Goal: Task Accomplishment & Management: Manage account settings

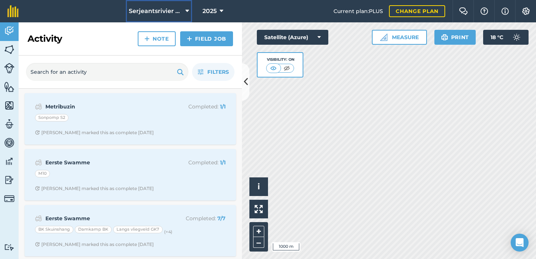
click at [147, 9] on span "Serjeantsrivier Boerdery" at bounding box center [156, 11] width 54 height 9
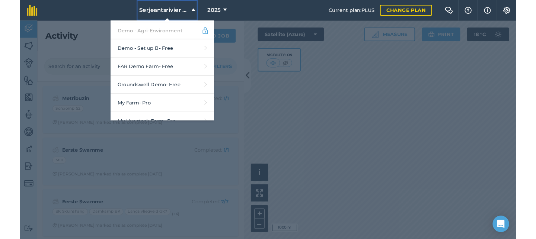
scroll to position [218, 0]
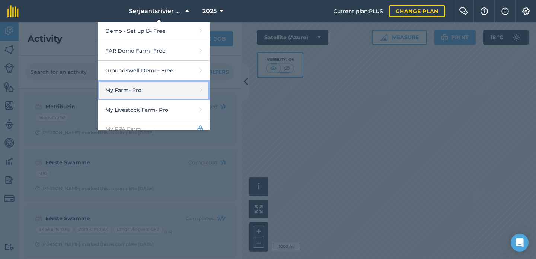
click at [138, 86] on link "My Farm - Pro" at bounding box center [154, 90] width 112 height 20
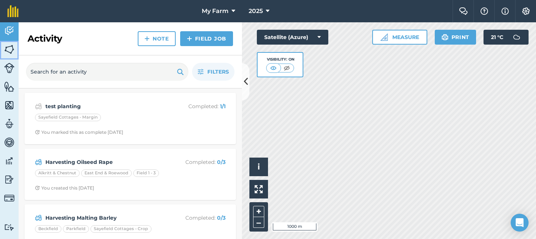
click at [13, 51] on img at bounding box center [9, 49] width 10 height 11
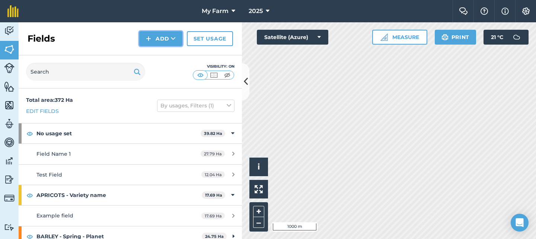
click at [169, 39] on button "Add" at bounding box center [160, 38] width 43 height 15
click at [169, 73] on link "Import" at bounding box center [160, 72] width 41 height 16
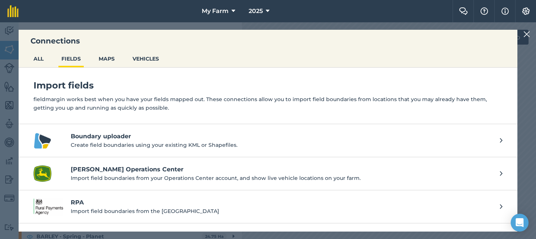
click at [157, 143] on p "Create field boundaries using your existing KML or Shapefiles." at bounding box center [282, 145] width 422 height 8
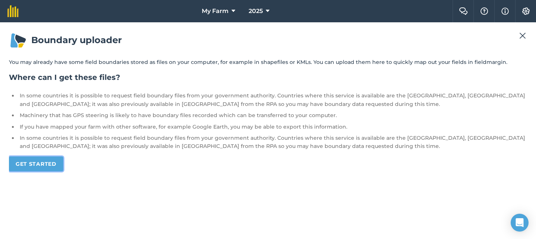
click at [31, 160] on link "Get started" at bounding box center [36, 164] width 54 height 15
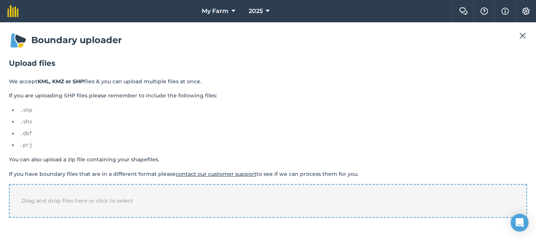
click at [84, 198] on span "Drag and drop files here or click to select" at bounding box center [77, 201] width 111 height 7
click at [522, 37] on img at bounding box center [522, 35] width 7 height 9
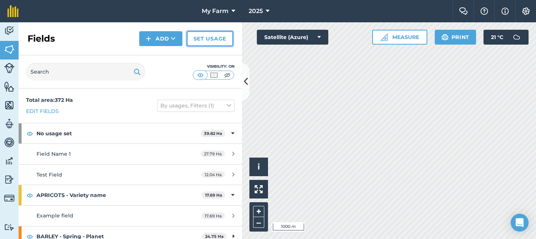
click at [210, 43] on link "Set usage" at bounding box center [210, 38] width 46 height 15
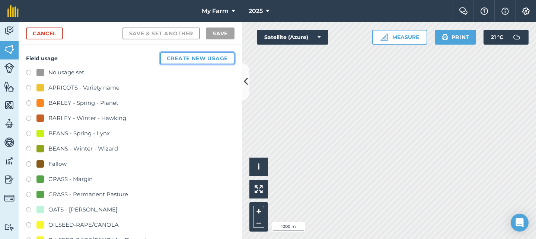
click at [222, 56] on button "Create new usage" at bounding box center [197, 58] width 74 height 12
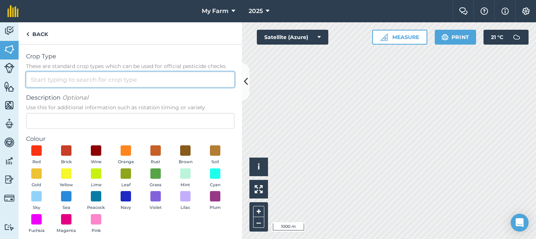
click at [140, 76] on input "Crop Type These are standard crop types which can be used for official pesticid…" at bounding box center [130, 80] width 209 height 16
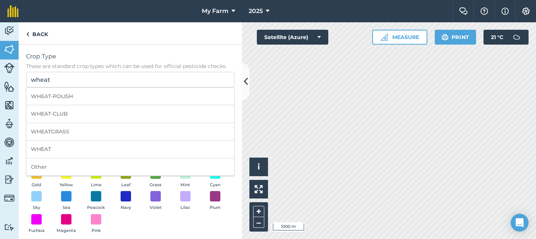
click at [112, 71] on div "Crop Type These are standard crop types which can be used for official pesticid…" at bounding box center [130, 69] width 209 height 35
click at [111, 78] on input "wheat" at bounding box center [130, 80] width 209 height 16
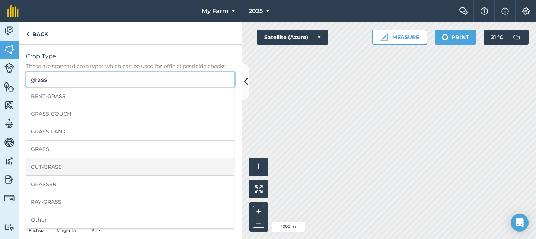
scroll to position [7, 0]
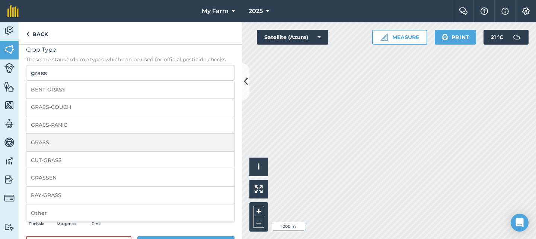
click at [98, 140] on li "GRASS" at bounding box center [130, 142] width 208 height 17
type input "GRASS"
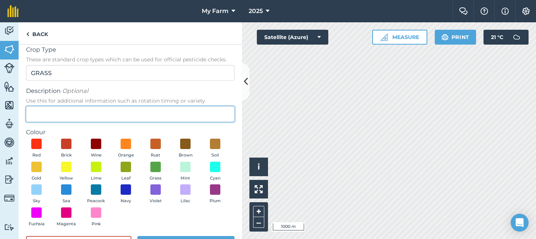
click at [122, 113] on input "Description Optional Use this for additional information such as rotation timin…" at bounding box center [130, 114] width 209 height 16
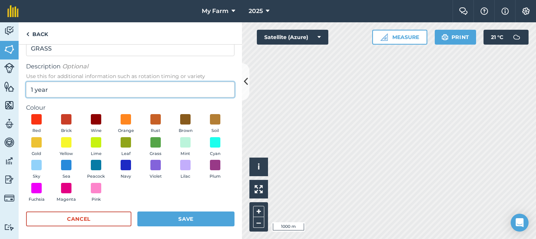
scroll to position [32, 0]
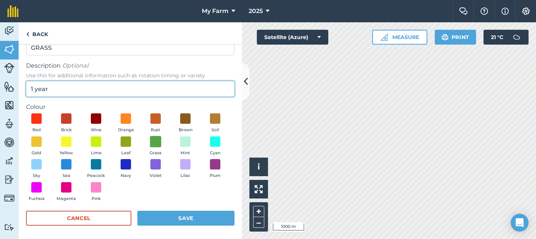
type input "1 year"
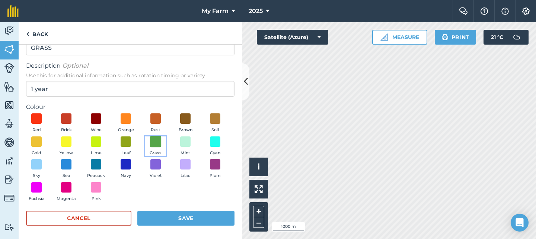
click at [157, 145] on span at bounding box center [156, 142] width 12 height 12
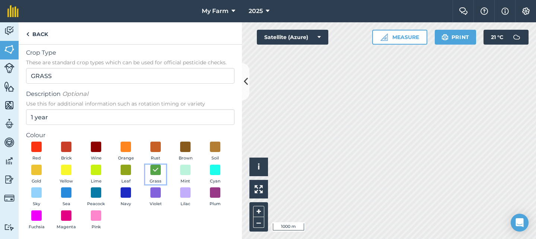
scroll to position [34, 0]
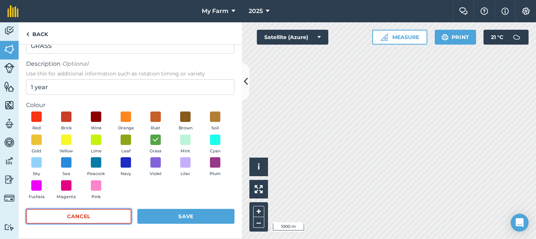
click at [113, 217] on button "Cancel" at bounding box center [78, 216] width 105 height 15
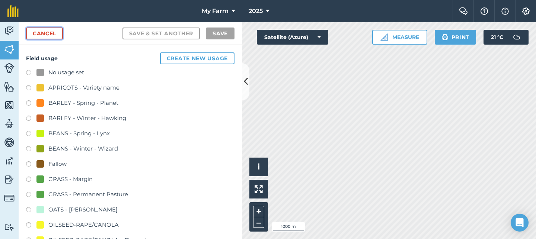
click at [57, 36] on link "Cancel" at bounding box center [44, 34] width 37 height 12
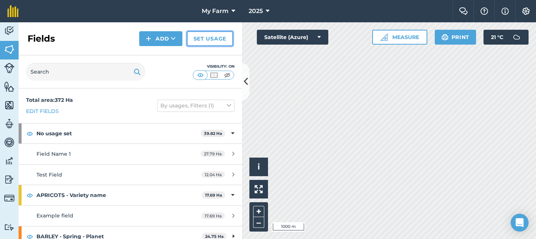
click at [219, 41] on link "Set usage" at bounding box center [210, 38] width 46 height 15
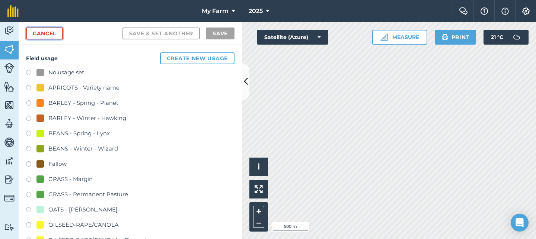
click at [55, 34] on link "Cancel" at bounding box center [44, 34] width 37 height 12
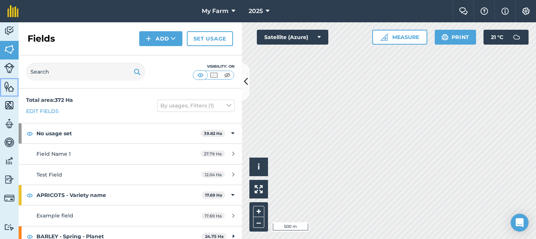
click at [6, 87] on img at bounding box center [9, 86] width 10 height 11
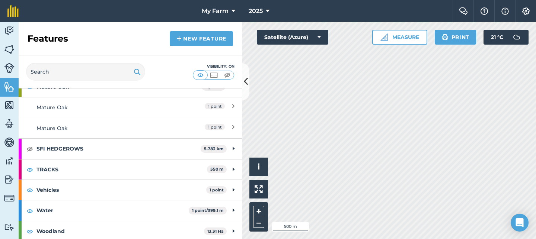
scroll to position [139, 0]
click at [31, 150] on img at bounding box center [29, 148] width 7 height 9
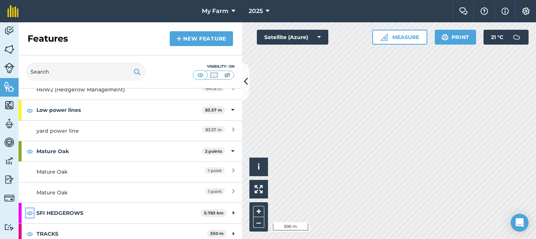
scroll to position [0, 0]
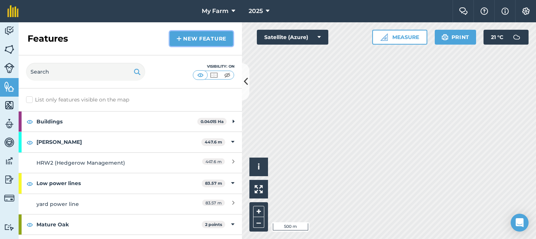
click at [192, 39] on link "New feature" at bounding box center [201, 38] width 63 height 15
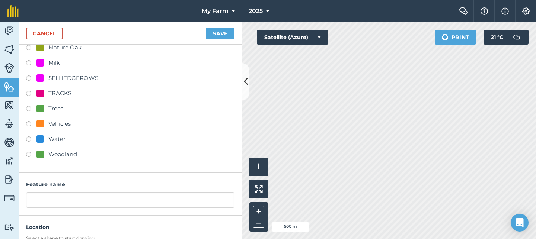
scroll to position [147, 0]
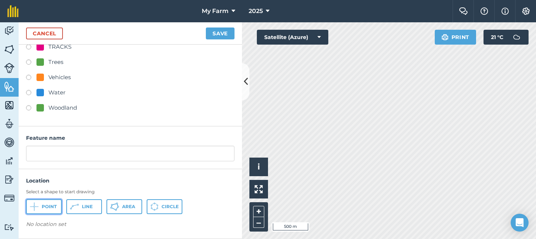
drag, startPoint x: 39, startPoint y: 208, endPoint x: 189, endPoint y: 192, distance: 150.9
click at [41, 208] on button "Point" at bounding box center [44, 207] width 36 height 15
click at [58, 39] on div "Cancel Save" at bounding box center [130, 33] width 223 height 22
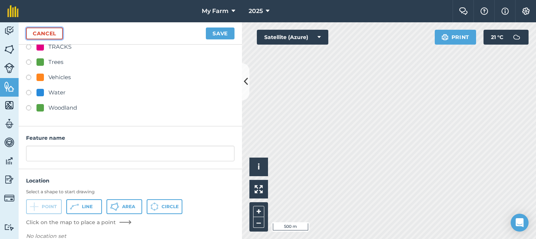
click at [59, 37] on link "Cancel" at bounding box center [44, 34] width 37 height 12
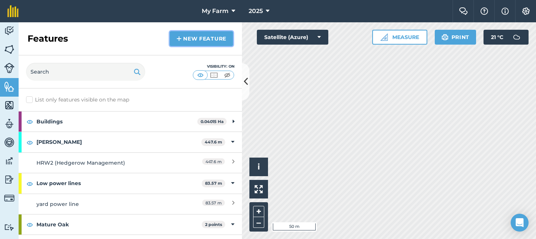
click at [184, 46] on link "New feature" at bounding box center [201, 38] width 63 height 15
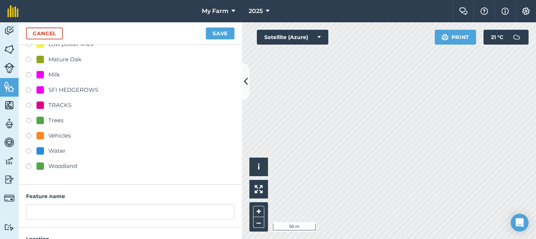
scroll to position [147, 0]
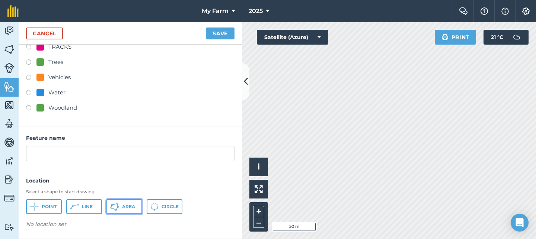
click at [137, 210] on button "Area" at bounding box center [124, 207] width 36 height 15
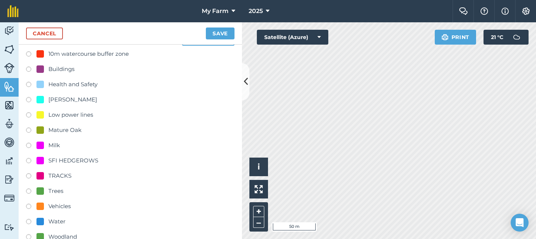
scroll to position [0, 0]
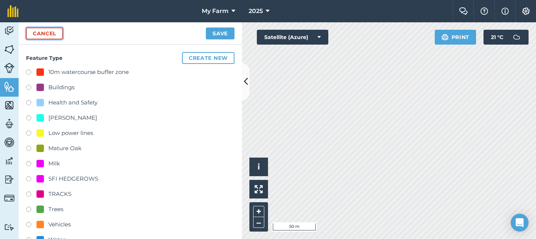
click at [49, 32] on link "Cancel" at bounding box center [44, 34] width 37 height 12
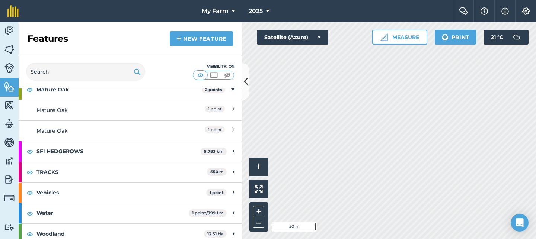
scroll to position [140, 0]
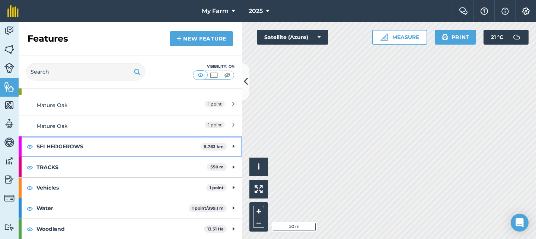
click at [119, 152] on strong "SFI HEDGEROWS" at bounding box center [118, 147] width 164 height 20
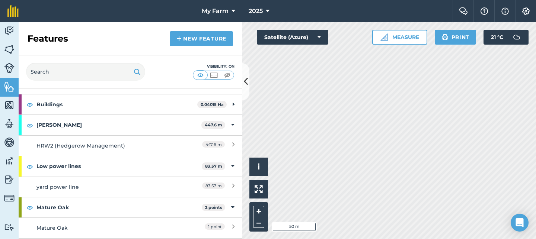
scroll to position [0, 0]
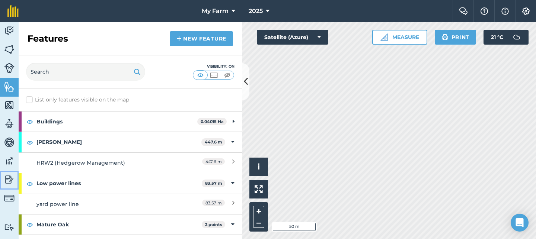
click at [10, 173] on link "Reporting" at bounding box center [9, 180] width 19 height 19
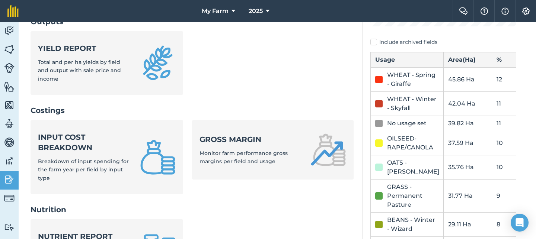
scroll to position [405, 0]
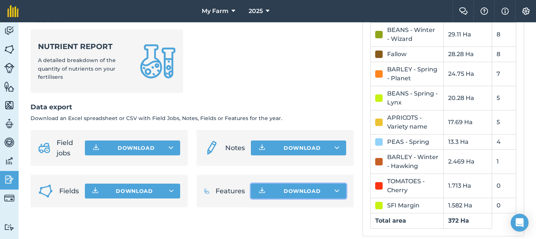
click at [322, 190] on button "Download" at bounding box center [298, 191] width 95 height 15
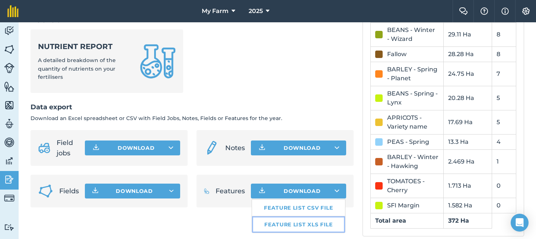
click at [322, 223] on link "Feature list XLS file" at bounding box center [298, 225] width 93 height 16
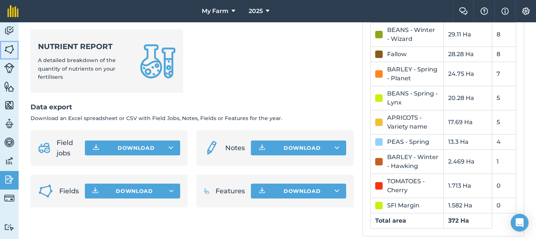
click at [13, 46] on img at bounding box center [9, 49] width 10 height 11
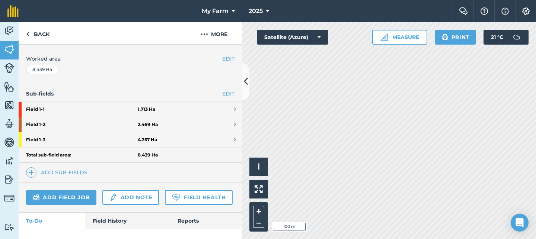
scroll to position [149, 0]
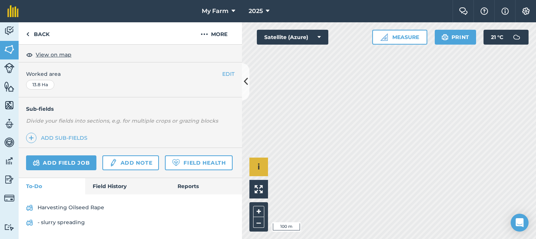
scroll to position [132, 0]
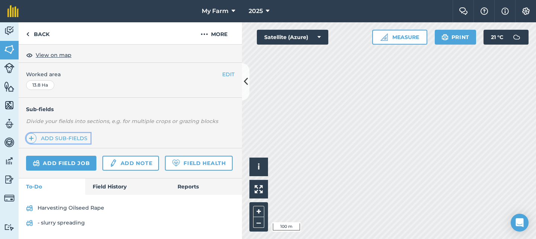
click at [67, 139] on link "Add sub-fields" at bounding box center [58, 138] width 64 height 10
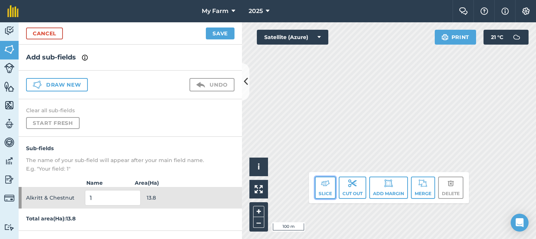
click at [326, 187] on img at bounding box center [325, 183] width 9 height 9
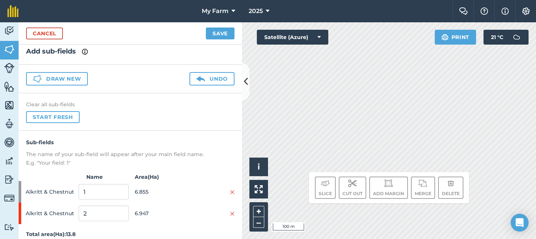
scroll to position [13, 0]
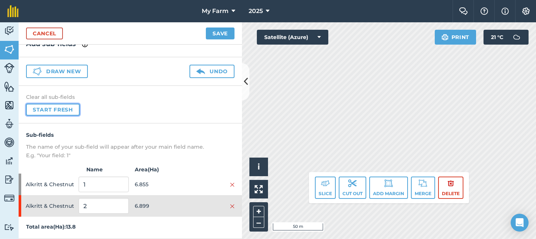
click at [72, 108] on button "Start fresh" at bounding box center [53, 110] width 54 height 12
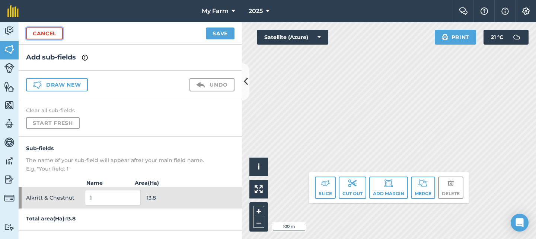
click at [48, 32] on link "Cancel" at bounding box center [44, 34] width 37 height 12
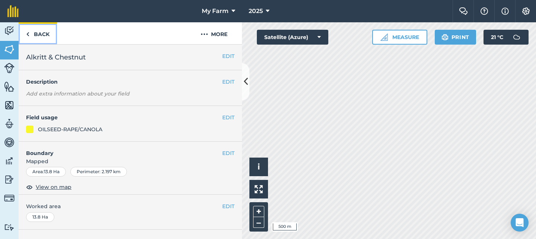
click at [29, 32] on img at bounding box center [27, 34] width 3 height 9
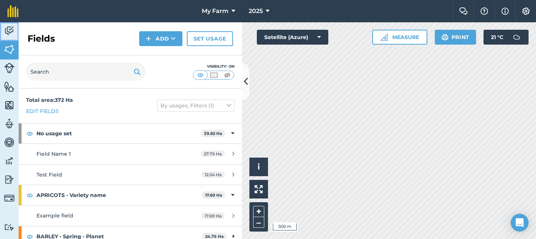
click at [14, 26] on img at bounding box center [9, 30] width 10 height 11
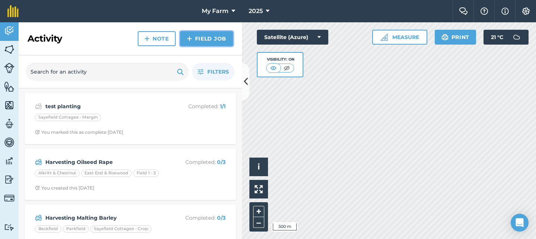
click at [218, 36] on link "Field Job" at bounding box center [206, 38] width 53 height 15
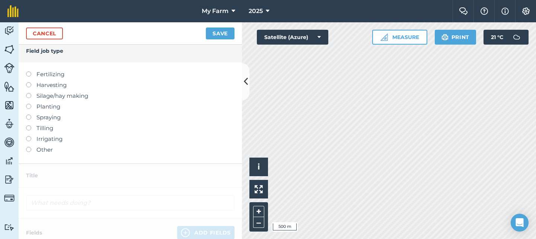
scroll to position [6, 0]
click at [58, 74] on label "Fertilizing" at bounding box center [130, 73] width 209 height 9
type input "Fertilizing"
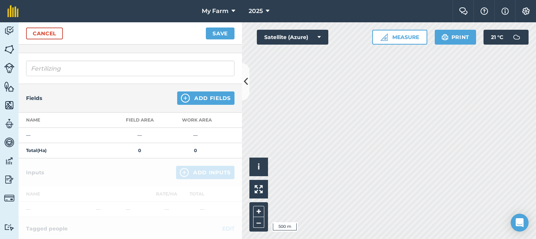
scroll to position [39, 0]
click at [223, 89] on div "Fields Add Fields" at bounding box center [130, 98] width 223 height 29
click at [222, 98] on button "Add Fields" at bounding box center [205, 97] width 57 height 13
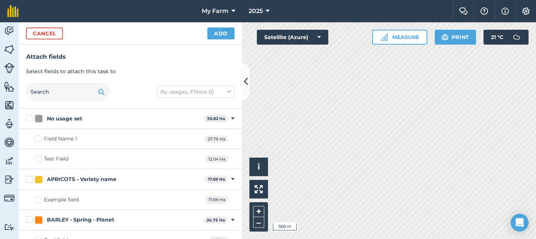
drag, startPoint x: 31, startPoint y: 119, endPoint x: 34, endPoint y: 156, distance: 37.4
click at [31, 120] on label "No usage set" at bounding box center [113, 119] width 175 height 8
click at [31, 120] on input "No usage set" at bounding box center [28, 117] width 5 height 5
checkbox input "true"
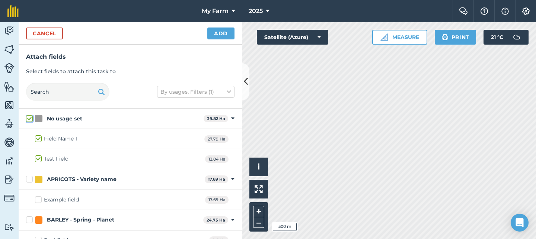
checkbox input "true"
click at [221, 36] on button "Add" at bounding box center [220, 34] width 27 height 12
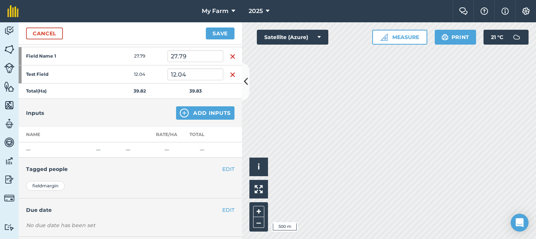
scroll to position [121, 0]
click at [200, 113] on button "Add Inputs" at bounding box center [205, 112] width 58 height 13
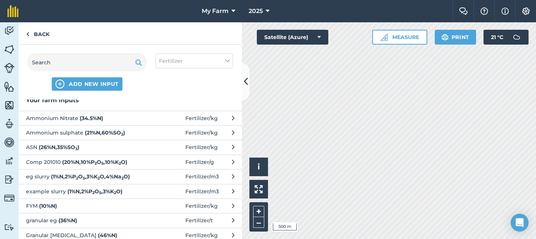
scroll to position [0, 0]
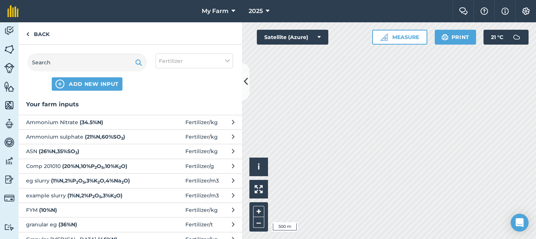
click at [121, 120] on span "Ammonium Nitrate ( 34.5 % N )" at bounding box center [87, 122] width 122 height 8
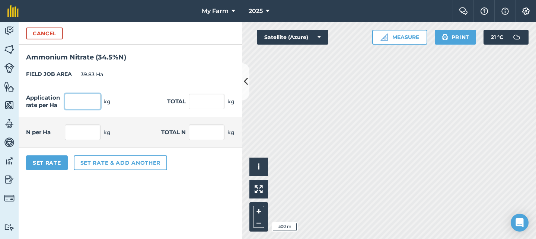
click at [80, 100] on input "text" at bounding box center [83, 102] width 36 height 16
click at [210, 97] on input "text" at bounding box center [207, 102] width 36 height 16
click at [95, 133] on input "text" at bounding box center [83, 133] width 36 height 16
type input "10000"
type input "28,985.507"
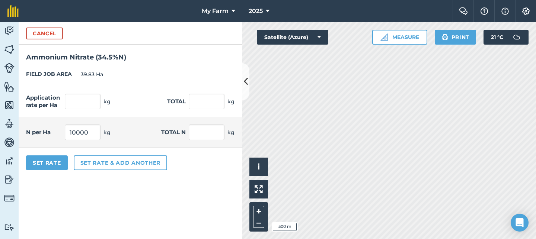
type input "1,154,492.754"
type input "10,000"
type input "398,300"
click at [189, 70] on div "FIELD JOB AREA 39.83 Ha" at bounding box center [130, 74] width 223 height 23
click at [206, 134] on input "398,300" at bounding box center [207, 133] width 36 height 16
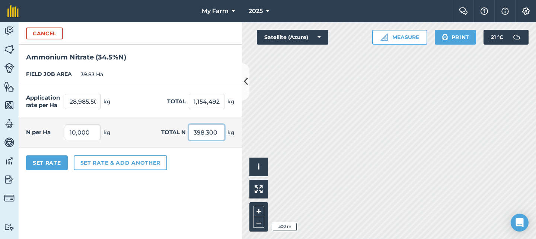
click at [206, 134] on input "398,300" at bounding box center [207, 133] width 36 height 16
click at [60, 33] on button "Cancel" at bounding box center [44, 34] width 37 height 12
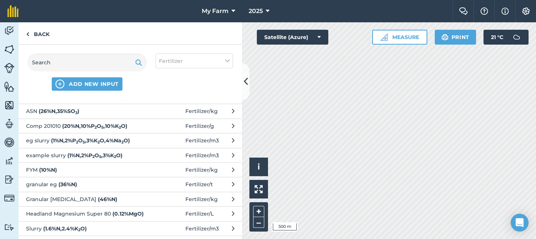
scroll to position [43, 0]
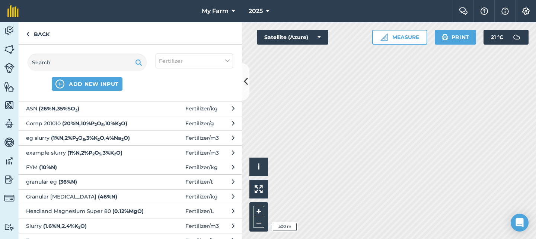
click at [74, 169] on span "FYM ( 10 % N )" at bounding box center [87, 167] width 122 height 8
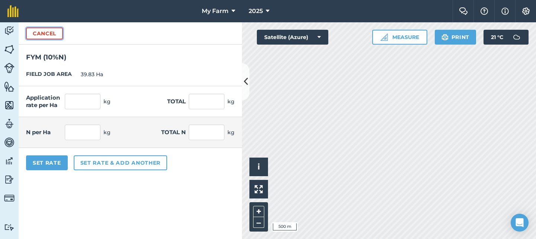
click at [48, 37] on button "Cancel" at bounding box center [44, 34] width 37 height 12
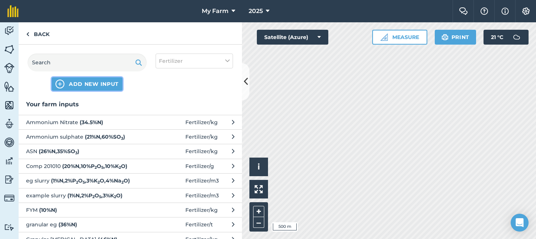
click at [108, 86] on span "ADD NEW INPUT" at bounding box center [94, 83] width 50 height 7
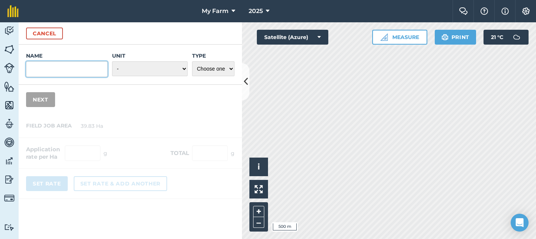
click at [80, 67] on input "Name" at bounding box center [67, 69] width 82 height 16
type input "eg"
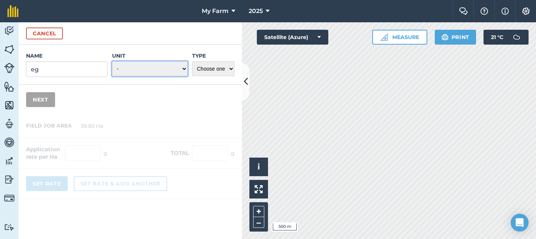
click at [153, 71] on select "- Grams/g Kilograms/kg Metric tonnes/t Millilitres/ml Litres/L Ounces/oz Pounds…" at bounding box center [150, 68] width 76 height 15
select select "KILOGRAMS"
click at [194, 77] on div "Type Choose one Fertilizer Seed Spray Fuel Other" at bounding box center [213, 64] width 42 height 25
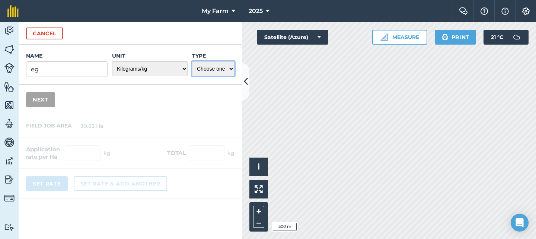
click at [203, 73] on select "Choose one Fertilizer Seed Spray Fuel Other" at bounding box center [213, 68] width 42 height 15
select select "FERTILIZER"
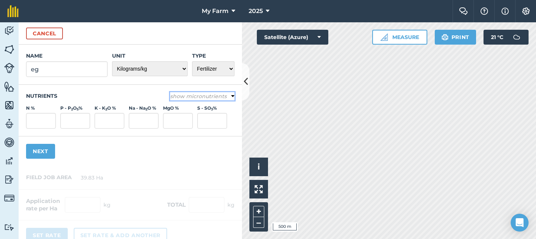
click at [209, 96] on em "show micronutrients" at bounding box center [198, 96] width 57 height 7
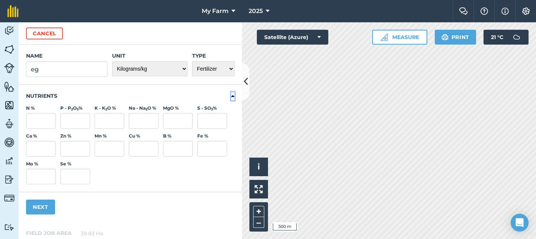
click at [233, 95] on icon at bounding box center [232, 96] width 3 height 7
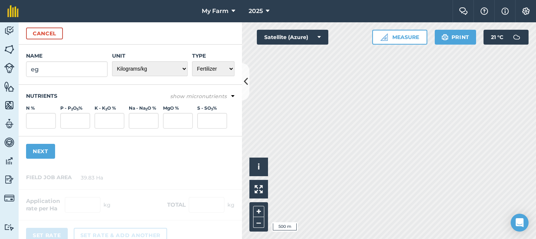
click at [153, 33] on div "Cancel" at bounding box center [130, 33] width 223 height 22
click at [49, 39] on button "Cancel" at bounding box center [44, 34] width 37 height 12
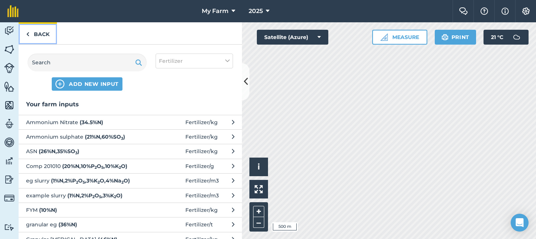
click at [45, 38] on link "Back" at bounding box center [38, 33] width 38 height 22
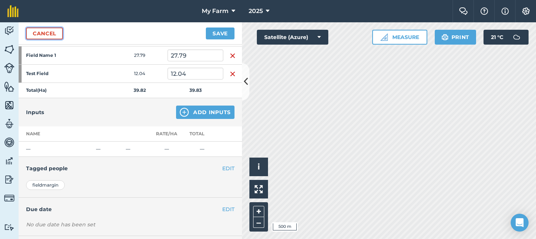
click at [45, 38] on link "Cancel" at bounding box center [44, 34] width 37 height 12
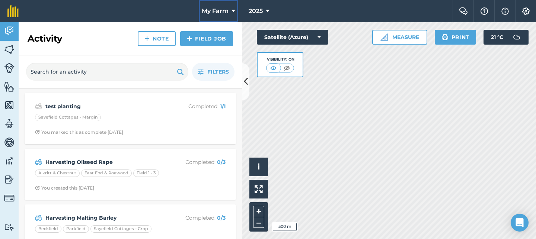
click at [232, 10] on icon at bounding box center [234, 11] width 4 height 9
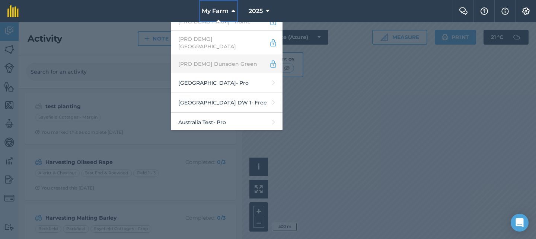
scroll to position [55, 0]
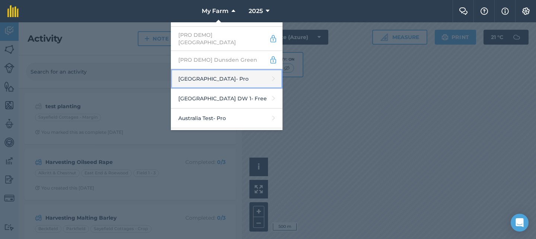
click at [226, 75] on link "Abbey Farm - Pro" at bounding box center [227, 79] width 112 height 20
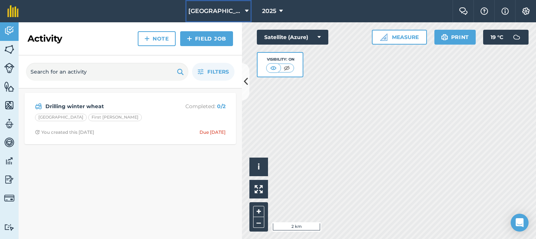
click at [210, 10] on span "[GEOGRAPHIC_DATA]" at bounding box center [215, 11] width 54 height 9
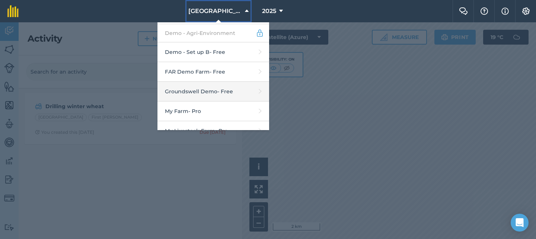
scroll to position [209, 0]
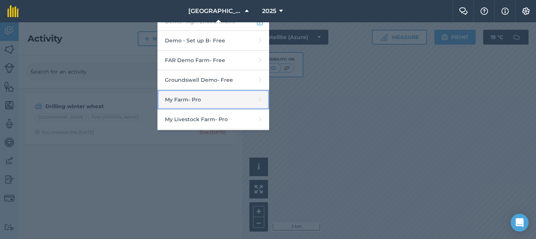
click at [244, 92] on link "My Farm - Pro" at bounding box center [213, 100] width 112 height 20
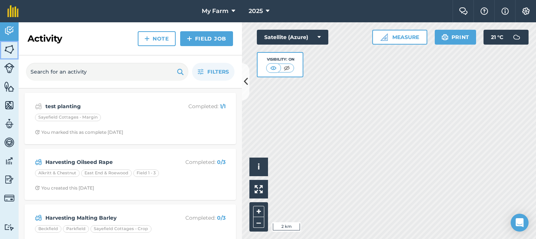
click at [17, 51] on link "Fields" at bounding box center [9, 50] width 19 height 19
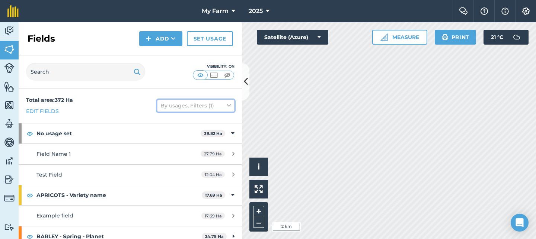
click at [214, 108] on button "By usages, Filters (1)" at bounding box center [195, 106] width 77 height 12
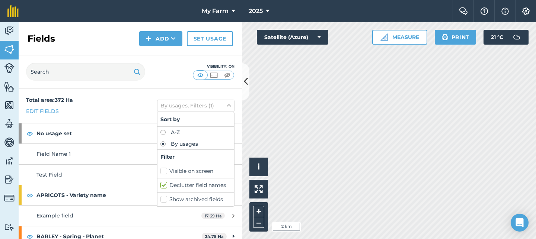
click at [198, 200] on label "Show archived fields" at bounding box center [195, 200] width 71 height 8
click at [165, 200] on input "Show archived fields" at bounding box center [162, 198] width 5 height 5
checkbox input "true"
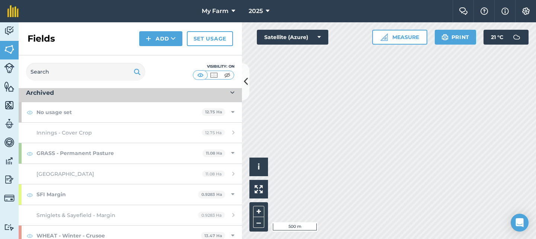
scroll to position [442, 0]
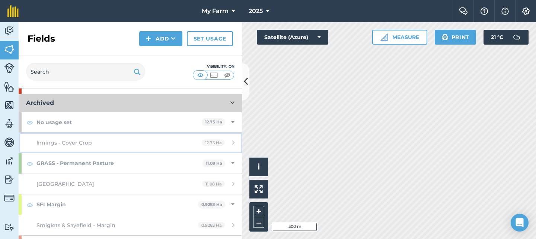
click at [90, 148] on link "Innings - Cover Crop 12.75 Ha" at bounding box center [130, 143] width 223 height 20
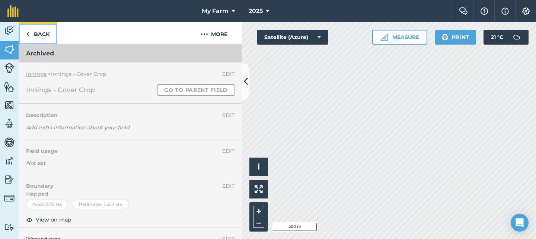
click at [44, 32] on link "Back" at bounding box center [38, 33] width 38 height 22
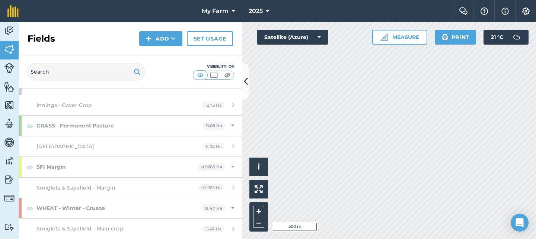
scroll to position [468, 0]
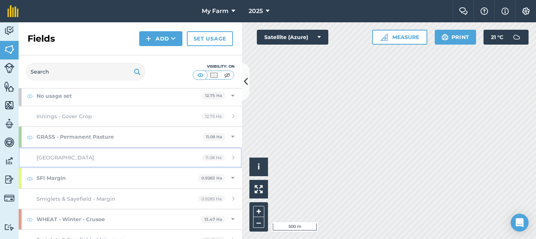
click at [117, 160] on div "[GEOGRAPHIC_DATA]" at bounding box center [106, 158] width 140 height 8
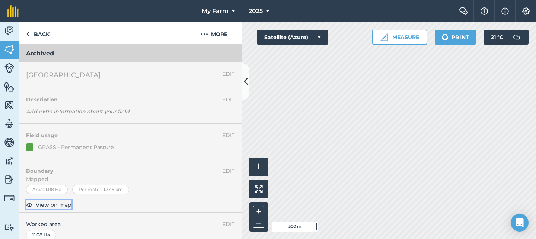
click at [48, 209] on span "View on map" at bounding box center [54, 205] width 36 height 8
click at [33, 28] on link "Back" at bounding box center [38, 33] width 38 height 22
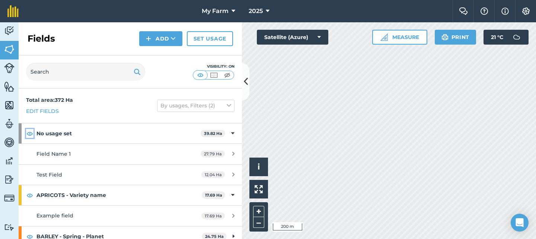
click at [28, 135] on img at bounding box center [29, 133] width 7 height 9
click at [32, 195] on img at bounding box center [29, 195] width 7 height 9
click at [11, 165] on img at bounding box center [9, 161] width 10 height 11
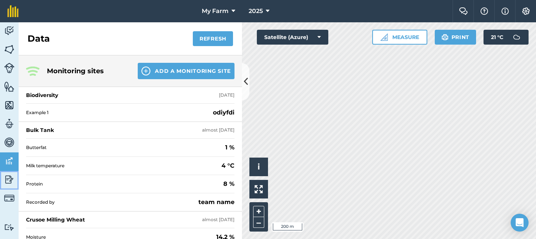
click at [11, 182] on img at bounding box center [9, 179] width 10 height 11
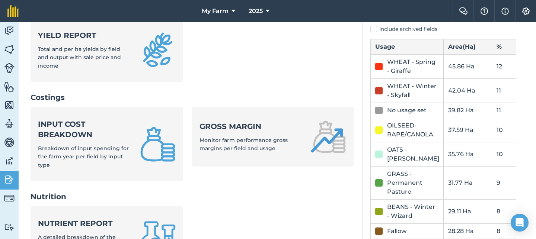
scroll to position [230, 0]
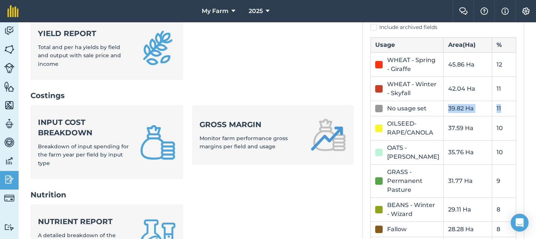
drag, startPoint x: 445, startPoint y: 111, endPoint x: 505, endPoint y: 106, distance: 60.1
click at [505, 106] on tr "No usage set 39.82 Ha 11" at bounding box center [444, 108] width 146 height 15
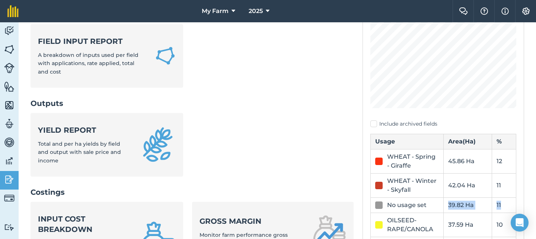
scroll to position [136, 0]
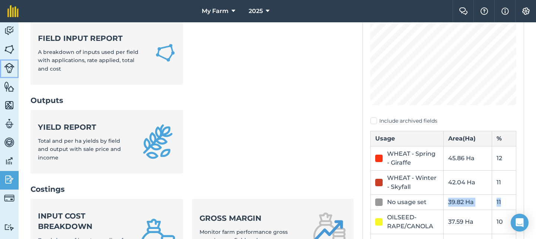
click at [16, 68] on link "Livestock" at bounding box center [9, 69] width 19 height 19
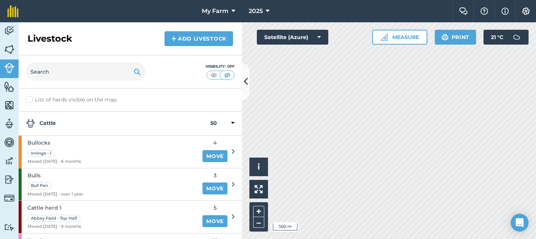
click at [396, 16] on div "My Farm 2025 Farm Chat Help Info Settings Map printing is not available on our …" at bounding box center [268, 119] width 536 height 239
click at [213, 76] on img at bounding box center [213, 74] width 9 height 7
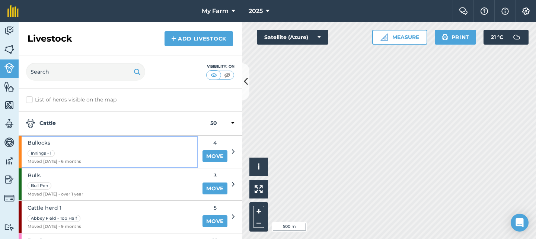
click at [109, 143] on div "Bullocks Innings - 1 Moved [DATE] - 6 months" at bounding box center [108, 152] width 179 height 32
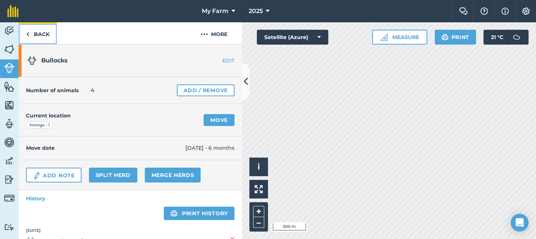
click at [50, 33] on link "Back" at bounding box center [38, 33] width 38 height 22
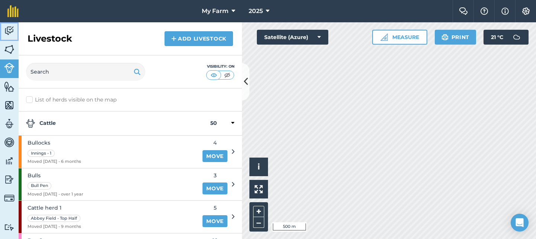
click at [10, 31] on img at bounding box center [9, 30] width 10 height 11
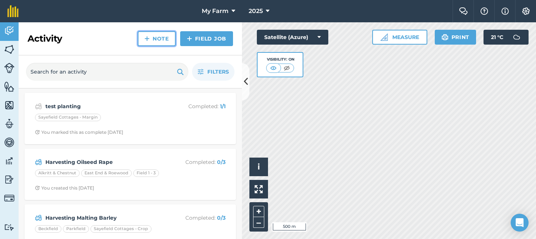
click at [162, 38] on link "Note" at bounding box center [157, 38] width 38 height 15
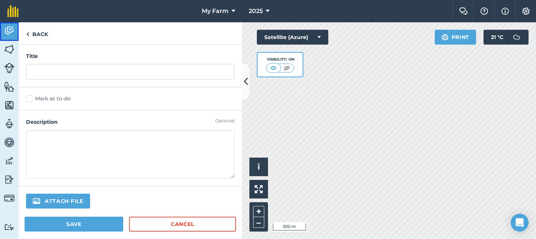
click at [14, 34] on img at bounding box center [9, 30] width 10 height 11
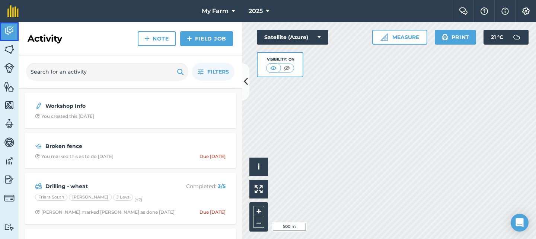
scroll to position [558, 0]
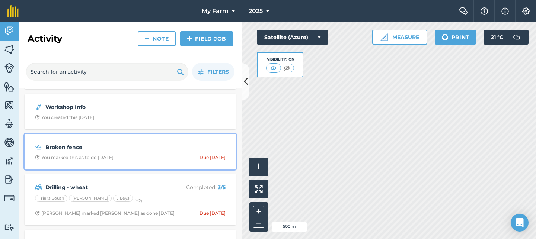
click at [133, 149] on strong "Broken fence" at bounding box center [104, 147] width 118 height 8
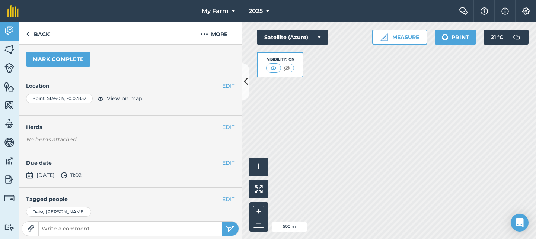
scroll to position [13, 0]
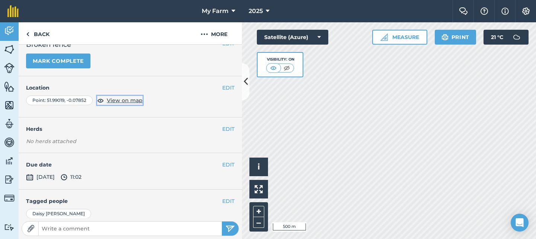
click at [135, 101] on span "View on map" at bounding box center [125, 100] width 36 height 8
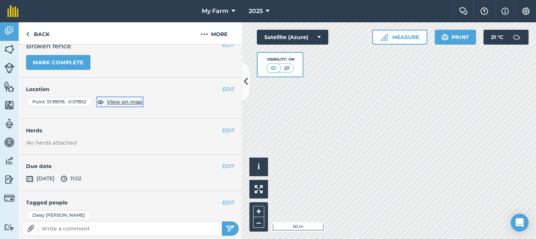
scroll to position [0, 0]
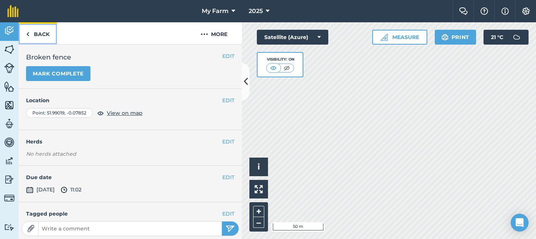
click at [31, 36] on link "Back" at bounding box center [38, 33] width 38 height 22
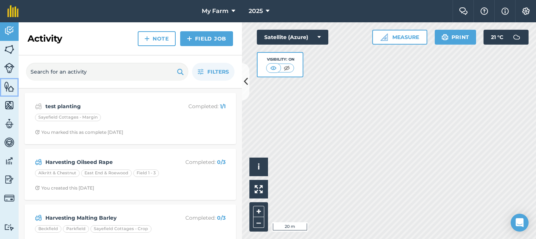
click at [12, 89] on img at bounding box center [9, 86] width 10 height 11
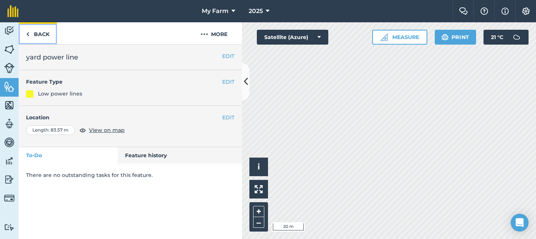
click at [29, 34] on img at bounding box center [27, 34] width 3 height 9
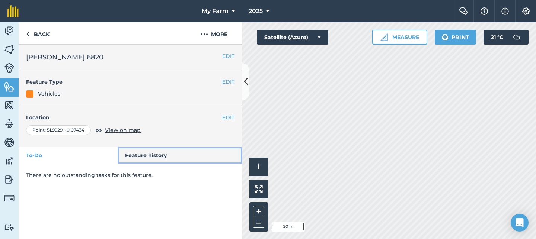
click at [159, 151] on link "Feature history" at bounding box center [180, 155] width 125 height 16
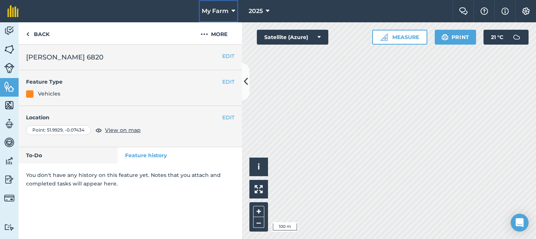
click at [228, 13] on span "My Farm" at bounding box center [215, 11] width 27 height 9
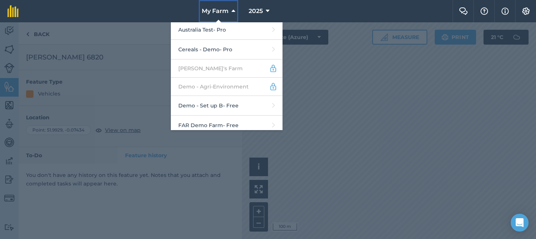
scroll to position [154, 0]
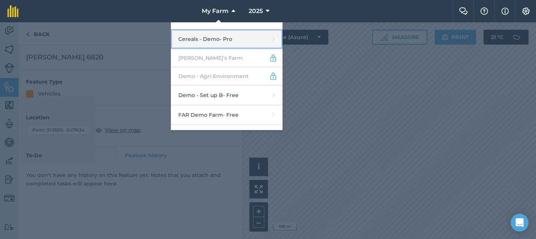
click at [239, 31] on link "Cereals - Demo - Pro" at bounding box center [227, 39] width 112 height 20
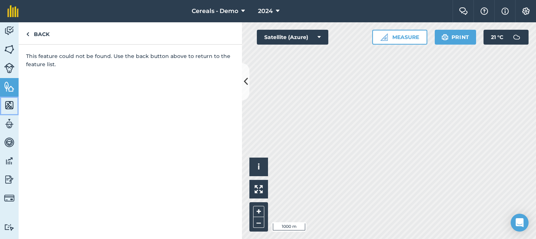
click at [6, 101] on img at bounding box center [9, 105] width 10 height 11
click at [32, 36] on link "Back" at bounding box center [38, 33] width 38 height 22
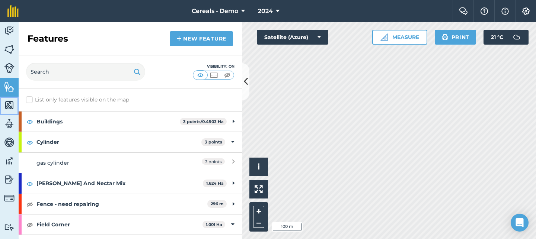
click at [12, 106] on img at bounding box center [9, 105] width 10 height 11
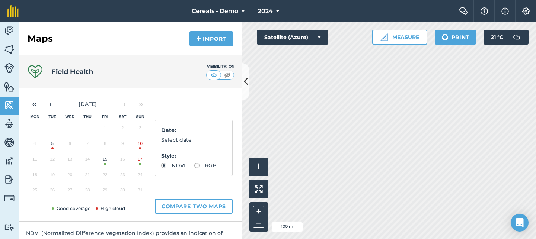
scroll to position [187, 0]
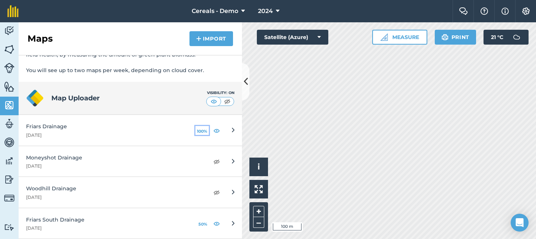
click at [201, 131] on button "100%" at bounding box center [201, 130] width 13 height 9
click at [214, 160] on img at bounding box center [216, 161] width 7 height 9
click at [8, 89] on img at bounding box center [9, 86] width 10 height 11
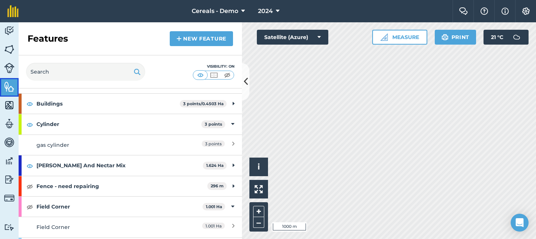
scroll to position [18, 0]
click at [209, 13] on span "Cereals - Demo" at bounding box center [215, 11] width 47 height 9
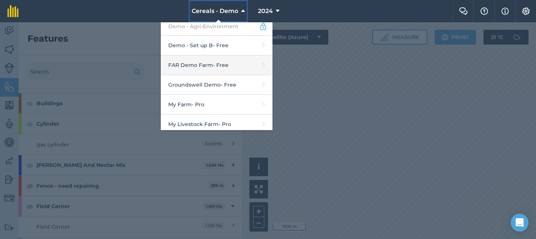
scroll to position [207, 0]
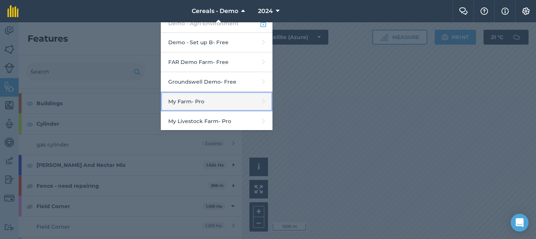
click at [215, 95] on link "My Farm - Pro" at bounding box center [217, 102] width 112 height 20
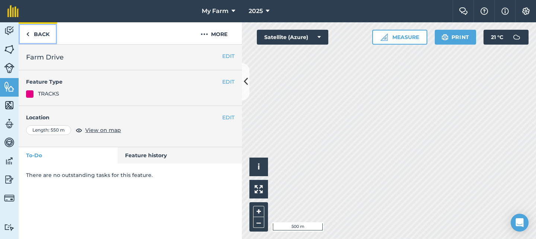
click at [39, 31] on link "Back" at bounding box center [38, 33] width 38 height 22
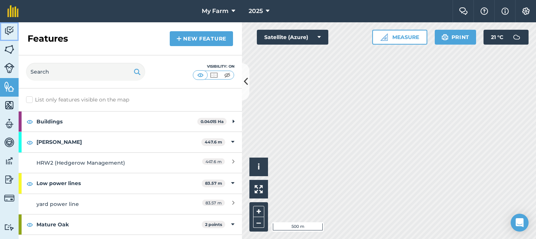
click at [16, 33] on link "Activity" at bounding box center [9, 31] width 19 height 19
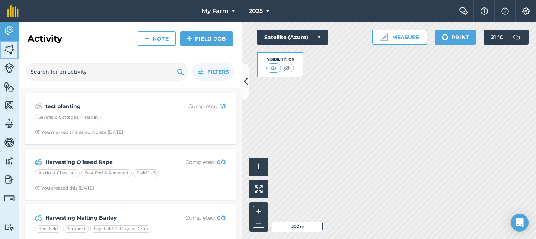
click at [17, 47] on link "Fields" at bounding box center [9, 50] width 19 height 19
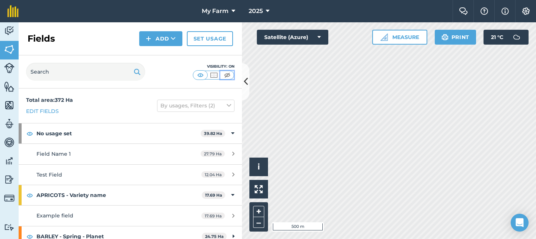
click at [229, 77] on img at bounding box center [227, 74] width 9 height 7
click at [210, 76] on img at bounding box center [213, 74] width 9 height 7
click at [198, 74] on img at bounding box center [200, 74] width 9 height 7
click at [12, 85] on img at bounding box center [9, 86] width 10 height 11
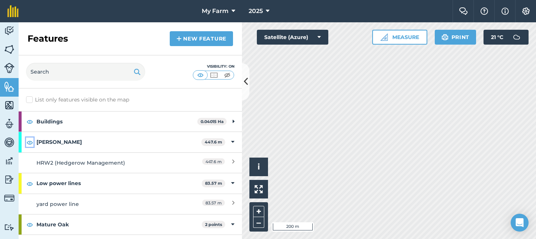
click at [31, 140] on img at bounding box center [29, 142] width 7 height 9
click at [27, 117] on button at bounding box center [29, 121] width 7 height 9
drag, startPoint x: 33, startPoint y: 145, endPoint x: 34, endPoint y: 180, distance: 35.0
click at [33, 145] on button at bounding box center [29, 142] width 7 height 9
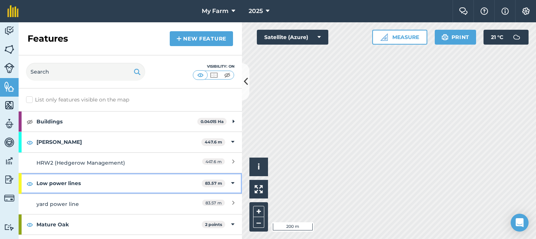
click at [34, 182] on div "Low power lines 83.57 m" at bounding box center [130, 184] width 223 height 20
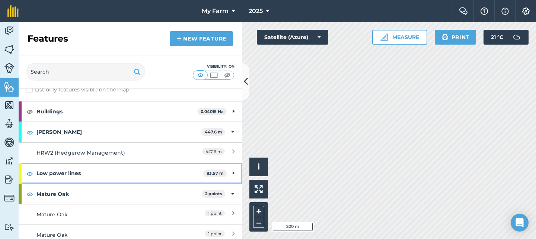
scroll to position [13, 0]
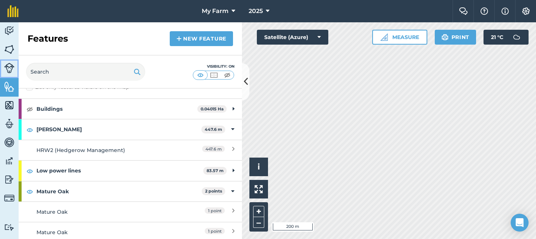
click at [13, 67] on img at bounding box center [9, 68] width 10 height 10
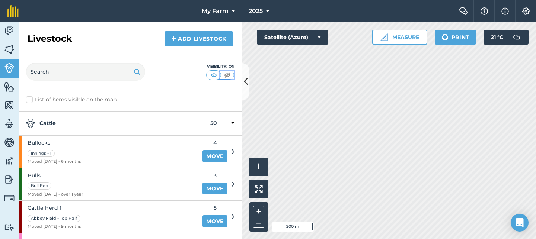
click at [226, 77] on img at bounding box center [227, 74] width 9 height 7
click at [12, 35] on img at bounding box center [9, 30] width 10 height 11
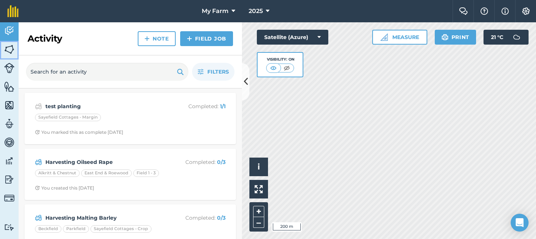
click at [11, 48] on img at bounding box center [9, 49] width 10 height 11
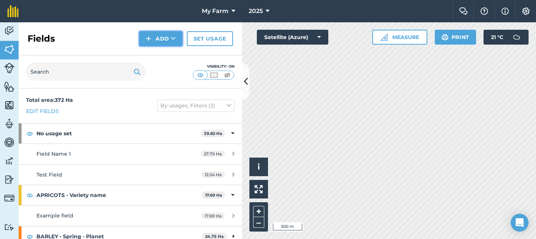
click at [167, 41] on button "Add" at bounding box center [160, 38] width 43 height 15
click at [166, 57] on link "Draw" at bounding box center [160, 55] width 41 height 16
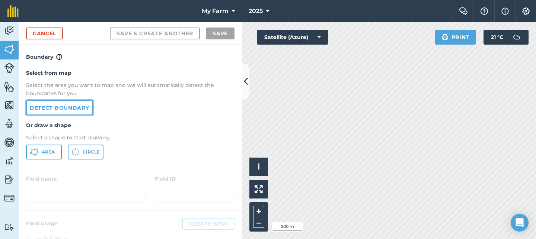
click at [58, 108] on link "Detect boundary" at bounding box center [59, 108] width 67 height 15
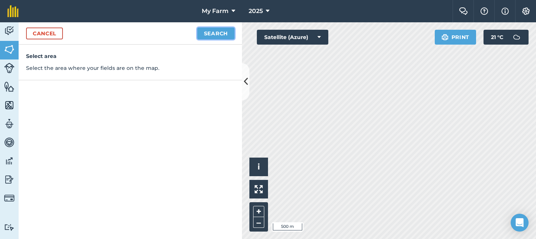
click at [216, 34] on button "Search" at bounding box center [215, 34] width 37 height 12
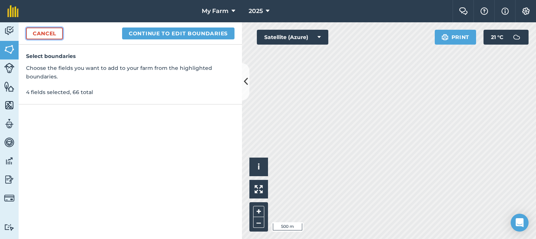
click at [49, 34] on link "Cancel" at bounding box center [44, 34] width 37 height 12
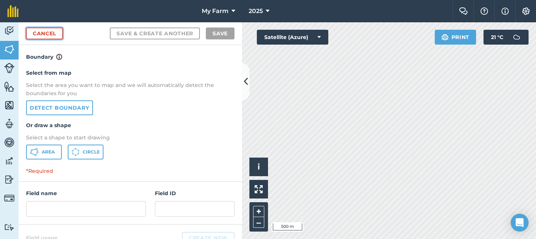
click at [35, 33] on link "Cancel" at bounding box center [44, 34] width 37 height 12
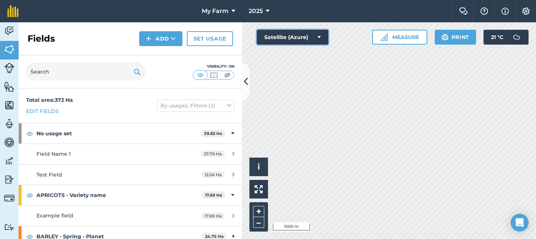
click at [285, 36] on button "Satellite (Azure)" at bounding box center [292, 37] width 71 height 15
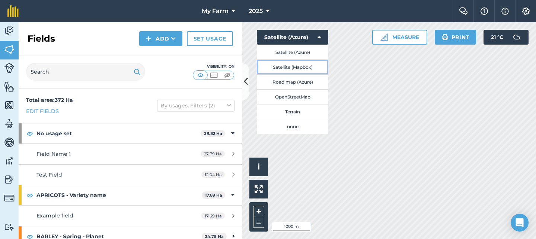
click at [304, 70] on button "Satellite (Mapbox)" at bounding box center [292, 67] width 71 height 15
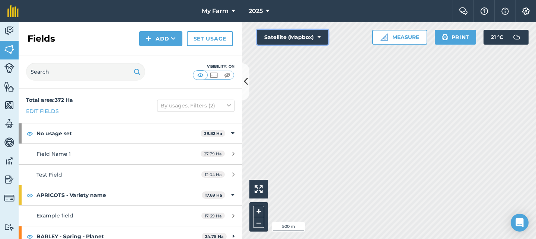
click at [317, 38] on button "Satellite (Mapbox)" at bounding box center [292, 37] width 71 height 15
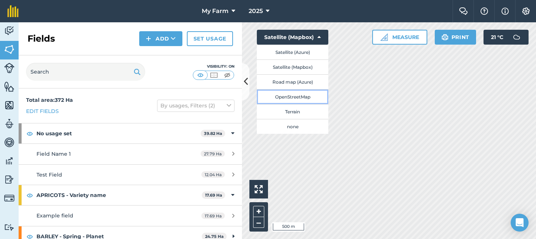
click at [295, 100] on button "OpenStreetMap" at bounding box center [292, 96] width 71 height 15
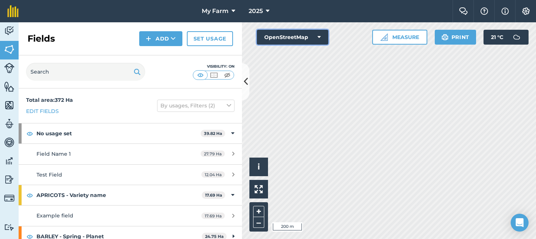
click at [290, 38] on button "OpenStreetMap" at bounding box center [292, 37] width 71 height 15
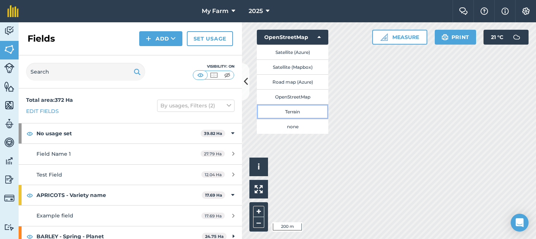
click at [308, 109] on button "Terrain" at bounding box center [292, 111] width 71 height 15
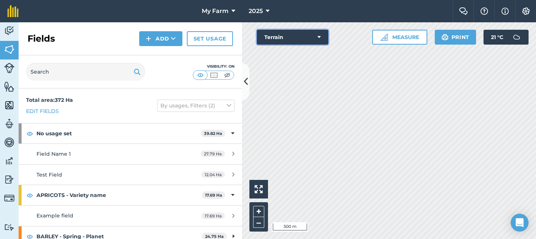
click at [321, 40] on icon at bounding box center [319, 37] width 3 height 7
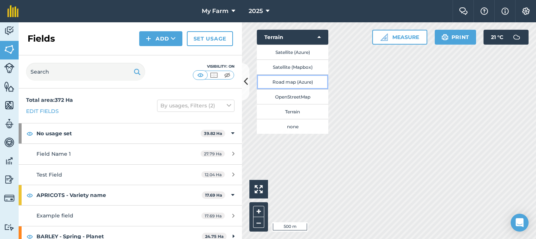
click at [273, 78] on button "Road map (Azure)" at bounding box center [292, 81] width 71 height 15
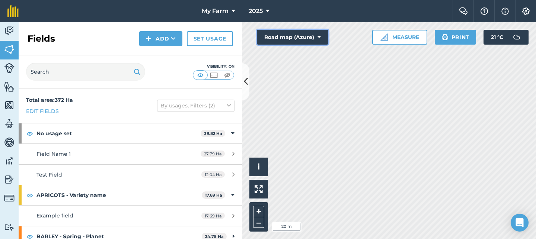
click at [284, 40] on button "Road map (Azure)" at bounding box center [292, 37] width 71 height 15
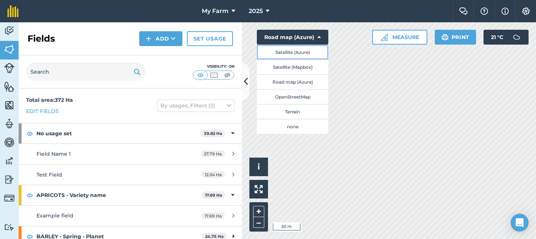
click at [287, 55] on button "Satellite (Azure)" at bounding box center [292, 52] width 71 height 15
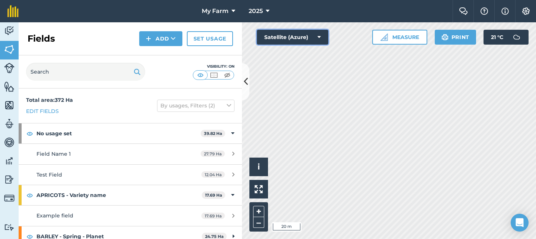
click at [311, 36] on button "Satellite (Azure)" at bounding box center [292, 37] width 71 height 15
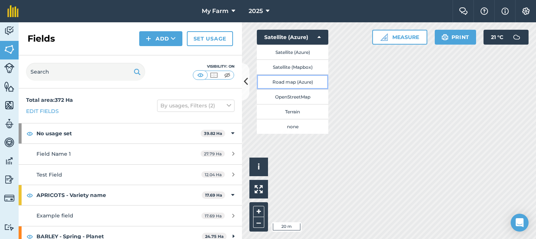
click at [296, 80] on button "Road map (Azure)" at bounding box center [292, 81] width 71 height 15
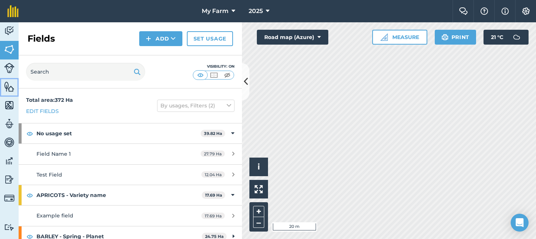
drag, startPoint x: 7, startPoint y: 88, endPoint x: 15, endPoint y: 87, distance: 7.9
click at [7, 88] on img at bounding box center [9, 86] width 10 height 11
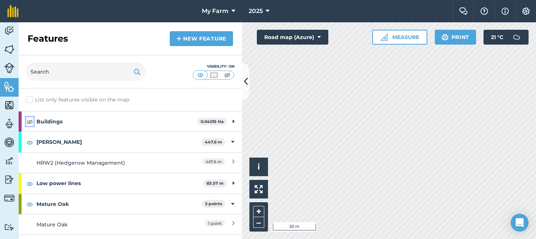
click at [30, 120] on img at bounding box center [29, 121] width 7 height 9
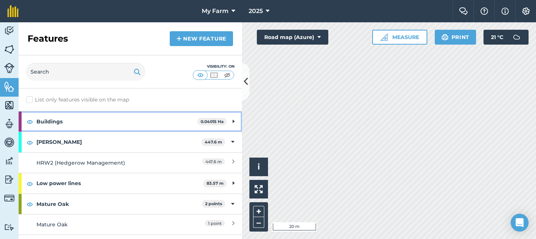
click at [112, 118] on strong "Buildings" at bounding box center [116, 122] width 161 height 20
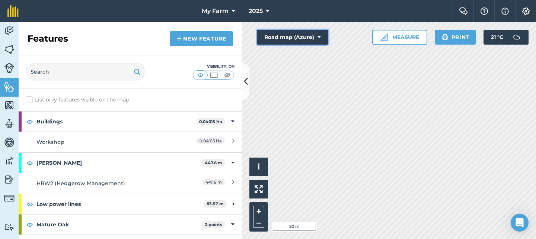
click at [279, 37] on button "Road map (Azure)" at bounding box center [292, 37] width 71 height 15
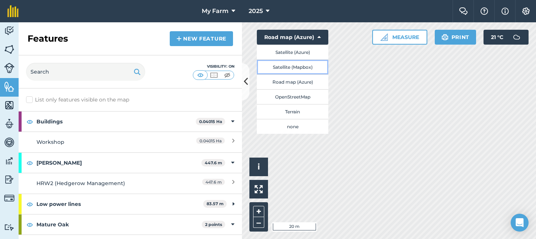
click at [284, 69] on button "Satellite (Mapbox)" at bounding box center [292, 67] width 71 height 15
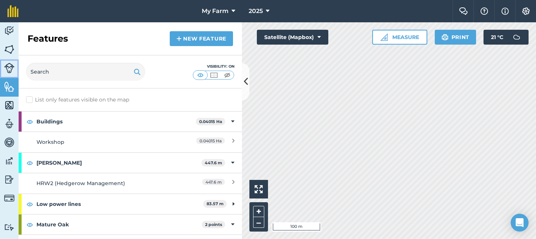
click at [10, 66] on img at bounding box center [9, 68] width 10 height 10
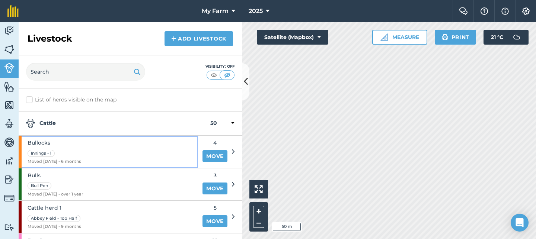
click at [128, 149] on div "Bullocks Innings - 1 Moved [DATE] - 6 months" at bounding box center [108, 152] width 179 height 32
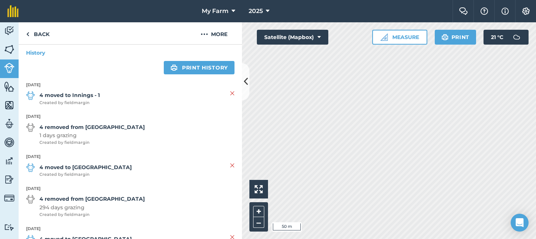
scroll to position [148, 0]
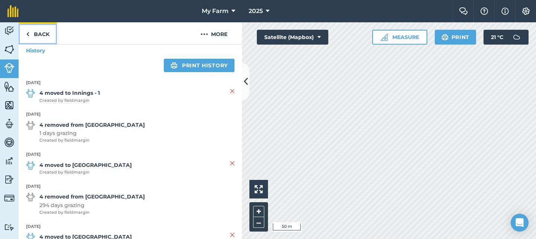
click at [47, 33] on link "Back" at bounding box center [38, 33] width 38 height 22
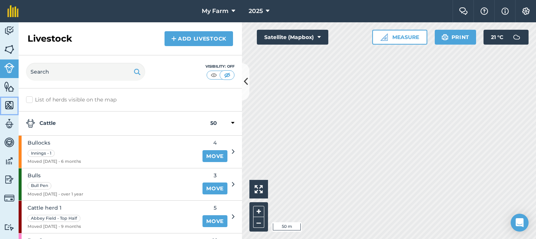
click at [12, 104] on img at bounding box center [9, 105] width 10 height 11
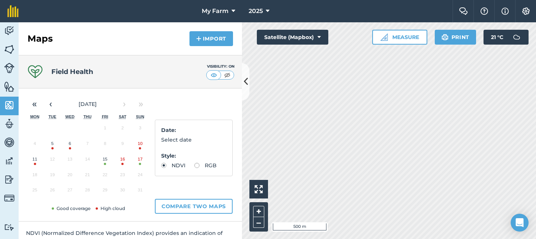
click at [109, 163] on button "15" at bounding box center [104, 161] width 17 height 16
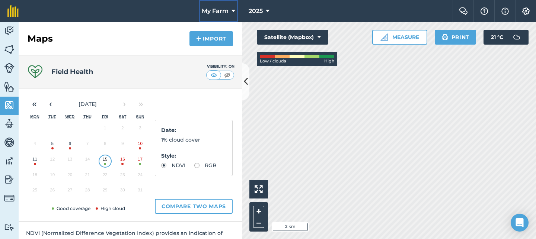
click at [225, 12] on span "My Farm" at bounding box center [215, 11] width 27 height 9
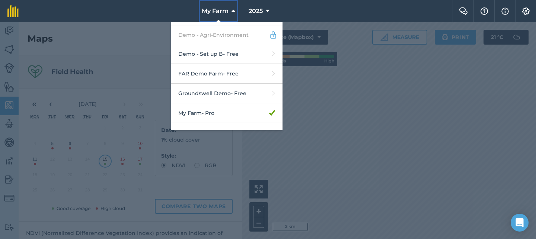
scroll to position [203, 0]
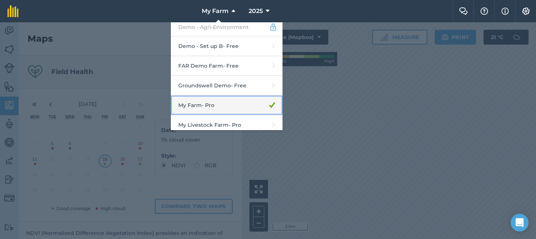
click at [248, 108] on link "My Farm - Pro" at bounding box center [227, 106] width 112 height 20
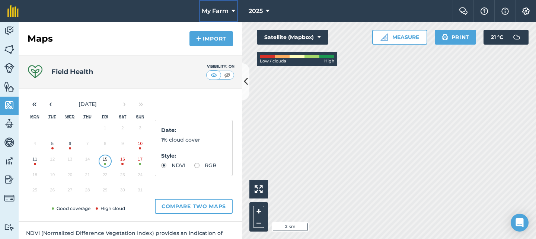
click at [219, 13] on span "My Farm" at bounding box center [215, 11] width 27 height 9
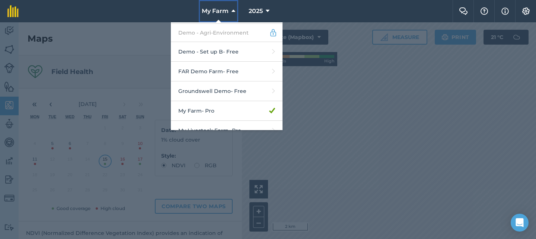
scroll to position [198, 0]
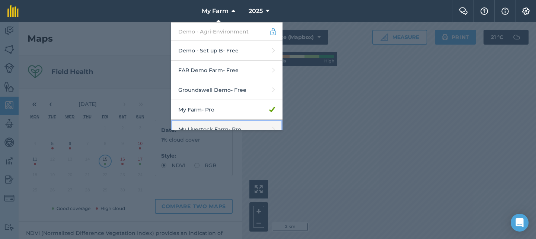
click at [245, 122] on link "My Livestock Farm - Pro" at bounding box center [227, 130] width 112 height 20
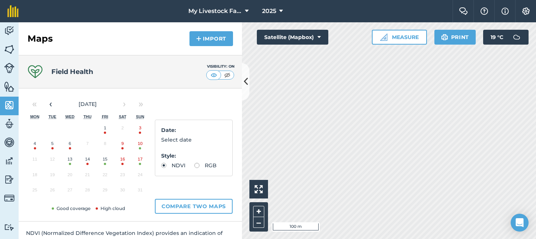
scroll to position [1, 0]
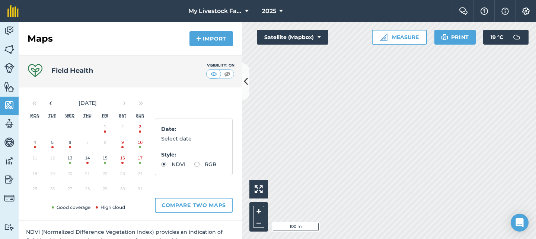
click at [105, 157] on button "15" at bounding box center [104, 160] width 17 height 16
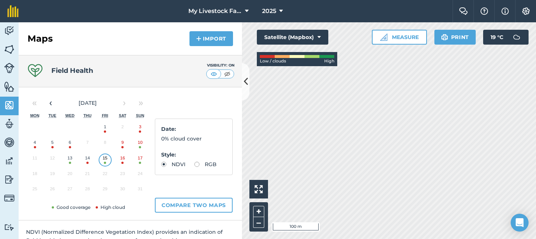
click at [68, 162] on button "13" at bounding box center [69, 160] width 17 height 16
click at [230, 77] on img at bounding box center [227, 73] width 9 height 7
click at [213, 73] on img at bounding box center [213, 73] width 9 height 7
click at [53, 146] on button "5" at bounding box center [52, 145] width 17 height 16
click at [67, 143] on button "6" at bounding box center [69, 145] width 17 height 16
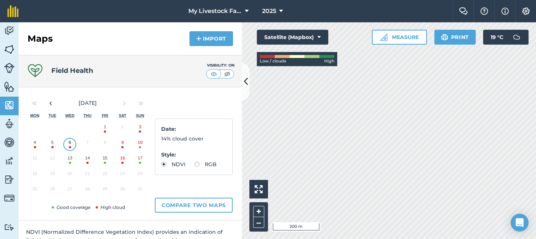
click at [70, 162] on button "13" at bounding box center [69, 160] width 17 height 16
click at [182, 209] on button "Compare two maps" at bounding box center [194, 205] width 78 height 15
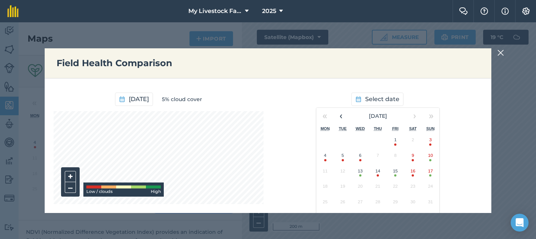
scroll to position [13, 0]
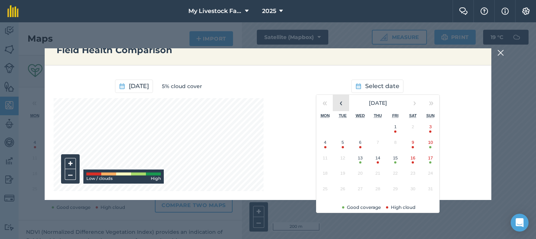
click at [340, 103] on button "‹" at bounding box center [341, 103] width 16 height 16
click at [363, 149] on button "9" at bounding box center [359, 145] width 17 height 16
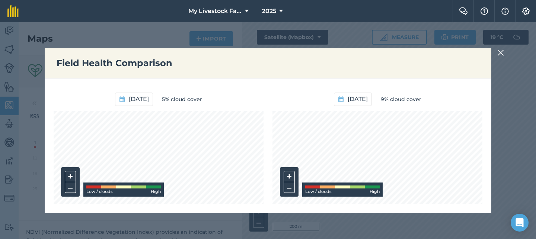
scroll to position [0, 0]
click at [504, 52] on div at bounding box center [501, 52] width 9 height 9
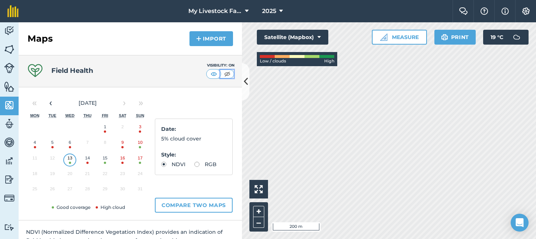
click at [232, 74] on button at bounding box center [226, 74] width 13 height 8
click at [215, 19] on button "My Livestock Farm" at bounding box center [218, 11] width 66 height 22
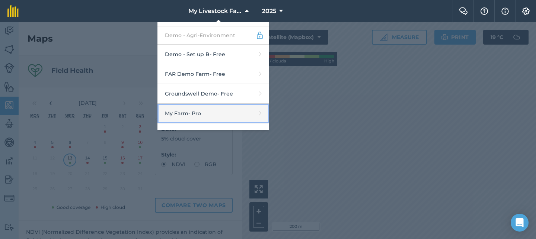
scroll to position [195, 0]
click at [230, 106] on link "My Farm - Pro" at bounding box center [213, 114] width 112 height 20
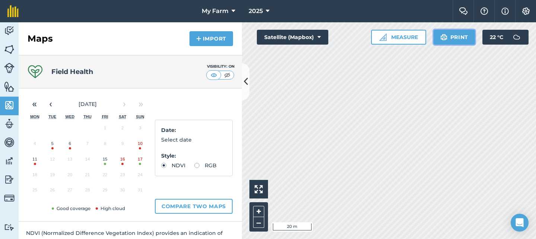
click at [459, 35] on button "Print" at bounding box center [455, 37] width 42 height 15
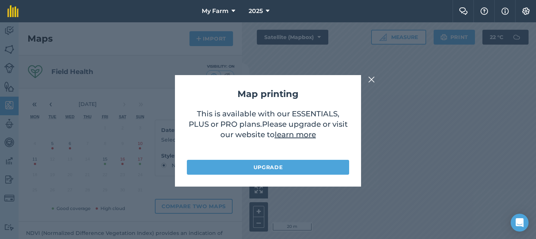
click at [372, 78] on img at bounding box center [371, 79] width 7 height 9
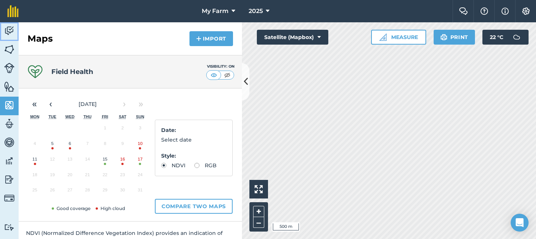
click at [11, 31] on img at bounding box center [9, 30] width 10 height 11
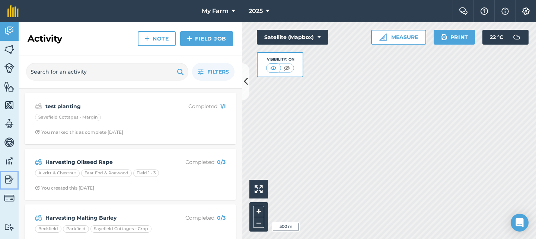
click at [13, 182] on img at bounding box center [9, 179] width 10 height 11
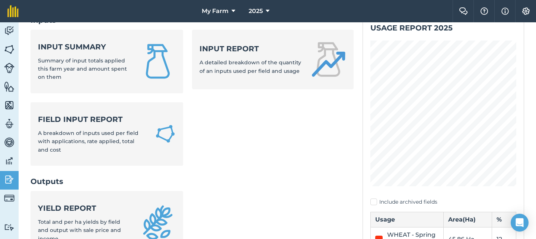
scroll to position [55, 0]
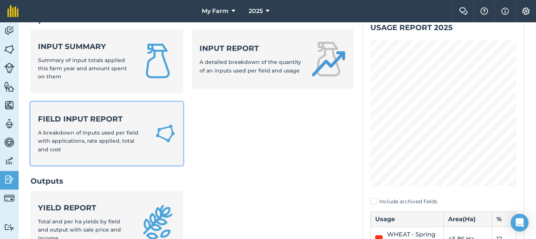
click at [158, 138] on img at bounding box center [165, 133] width 21 height 22
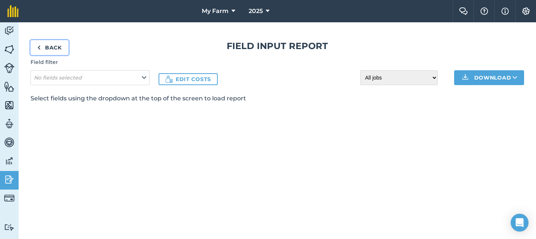
click at [54, 51] on link "Back" at bounding box center [50, 47] width 38 height 15
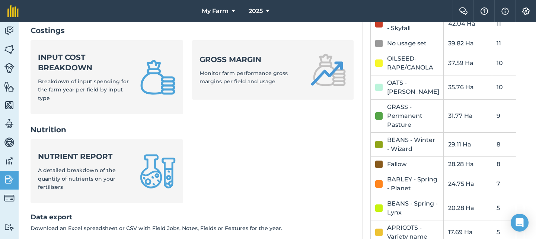
scroll to position [299, 0]
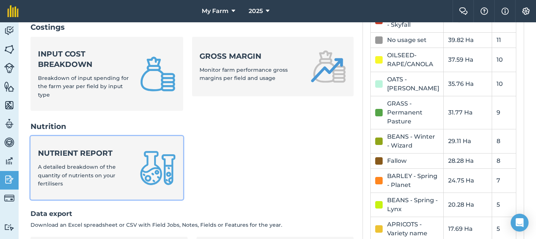
click at [150, 186] on link "Nutrient report A detailed breakdown of the quantity of nutrients on your ferti…" at bounding box center [107, 168] width 153 height 64
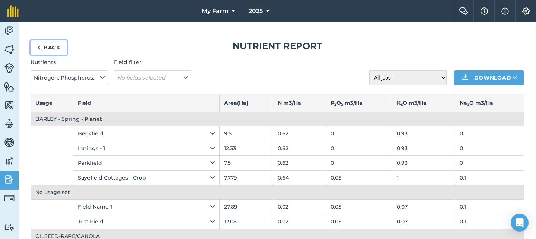
click at [50, 44] on link "Back" at bounding box center [49, 47] width 36 height 15
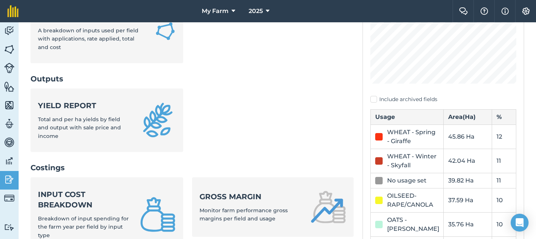
scroll to position [297, 0]
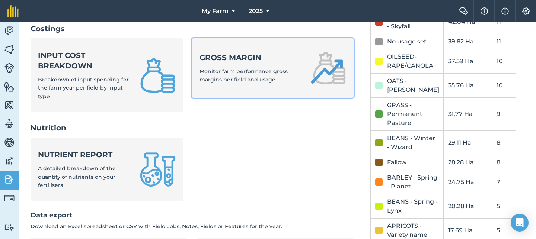
click at [242, 74] on span "Monitor farm performance gross margins per field and usage" at bounding box center [244, 75] width 88 height 15
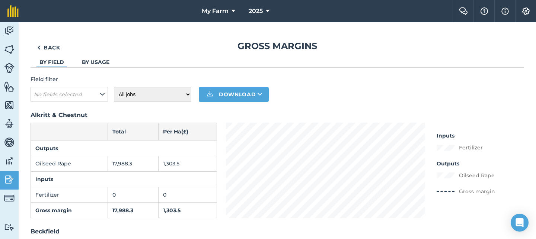
click at [93, 64] on link "By usage" at bounding box center [96, 62] width 28 height 7
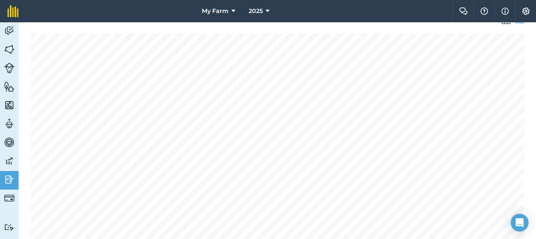
scroll to position [90, 0]
click at [9, 31] on img at bounding box center [9, 30] width 10 height 11
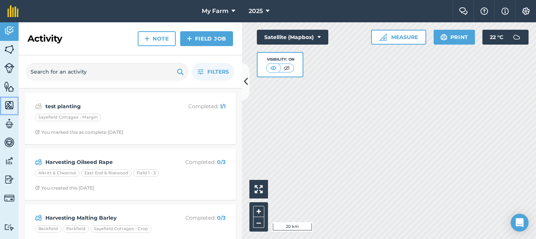
click at [13, 104] on img at bounding box center [9, 105] width 10 height 11
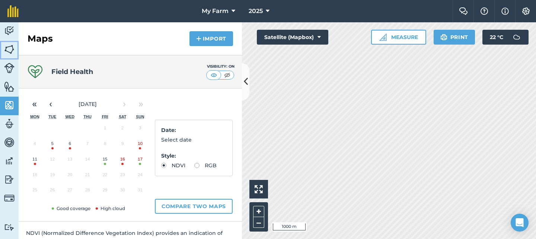
click at [16, 45] on link "Fields" at bounding box center [9, 50] width 19 height 19
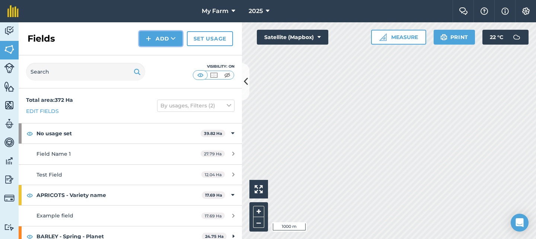
click at [155, 36] on button "Add" at bounding box center [160, 38] width 43 height 15
click at [164, 68] on link "Import" at bounding box center [160, 72] width 41 height 16
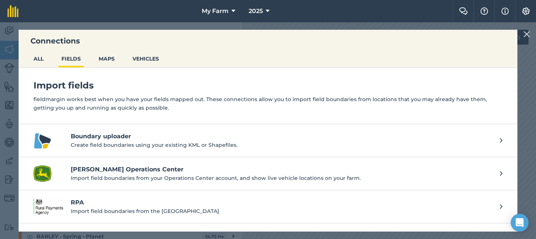
click at [162, 123] on div "Import fields fieldmargin works best when you have your fields mapped out. Thes…" at bounding box center [268, 96] width 499 height 57
click at [166, 133] on h4 "Boundary uploader" at bounding box center [282, 136] width 422 height 9
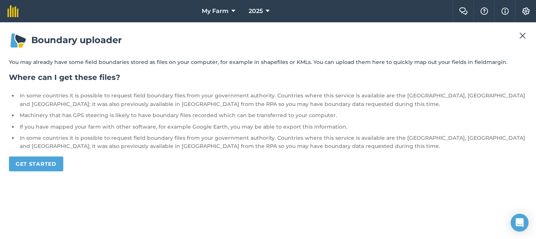
click at [527, 34] on button at bounding box center [522, 35] width 9 height 9
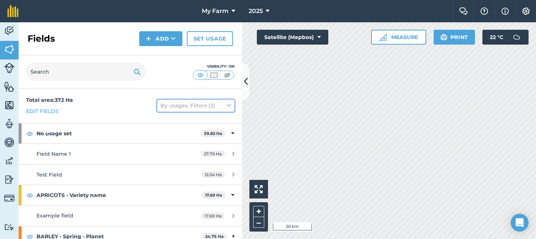
click at [200, 100] on button "By usages, Filters (2)" at bounding box center [195, 106] width 77 height 12
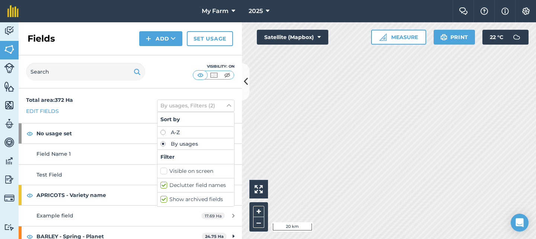
click at [179, 186] on label "Declutter field names" at bounding box center [195, 186] width 71 height 8
click at [165, 186] on input "Declutter field names" at bounding box center [162, 184] width 5 height 5
checkbox input "false"
click at [528, 107] on html "My Farm 2025 Farm Chat Help Info Settings Map printing is not available on our …" at bounding box center [268, 119] width 536 height 239
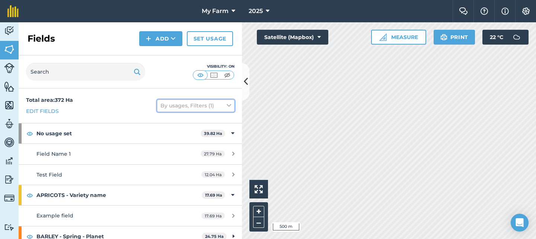
drag, startPoint x: 207, startPoint y: 103, endPoint x: 207, endPoint y: 108, distance: 4.9
click at [207, 103] on button "By usages, Filters (1)" at bounding box center [195, 106] width 77 height 12
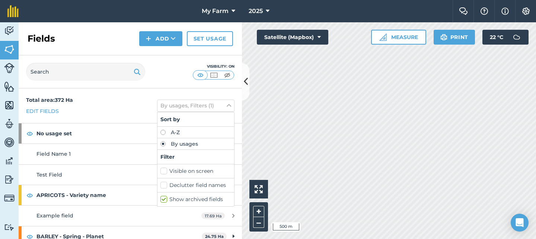
click at [190, 185] on label "Declutter field names" at bounding box center [195, 186] width 71 height 8
click at [165, 185] on input "Declutter field names" at bounding box center [162, 184] width 5 height 5
checkbox input "true"
click at [194, 104] on button "By usages, Filters (2)" at bounding box center [195, 105] width 77 height 12
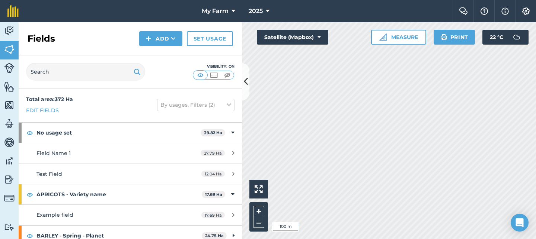
click at [151, 87] on div "Visibility: On" at bounding box center [130, 71] width 223 height 33
click at [204, 105] on button "By usages, Filters (2)" at bounding box center [195, 105] width 77 height 12
click at [12, 86] on img at bounding box center [9, 86] width 10 height 11
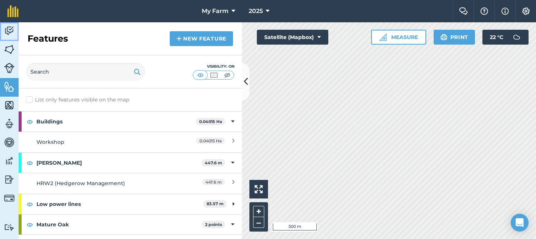
click at [9, 31] on img at bounding box center [9, 30] width 10 height 11
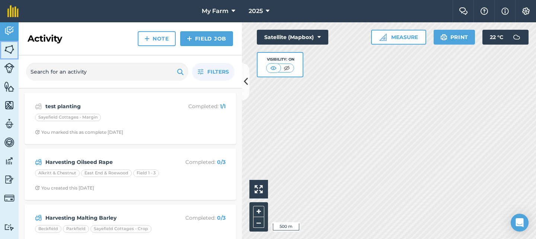
click at [10, 54] on img at bounding box center [9, 49] width 10 height 11
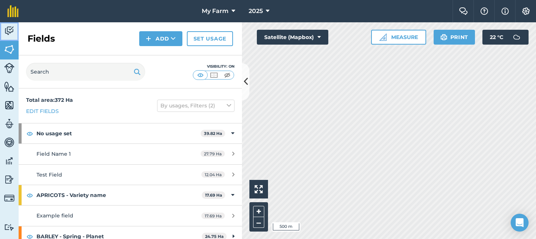
click at [6, 34] on img at bounding box center [9, 30] width 10 height 11
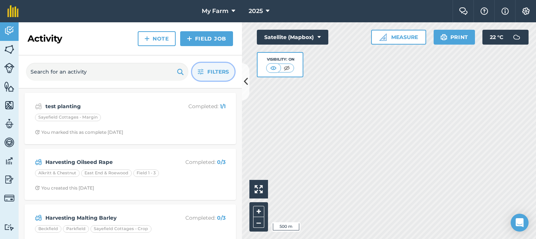
click at [214, 76] on span "Filters" at bounding box center [218, 72] width 22 height 8
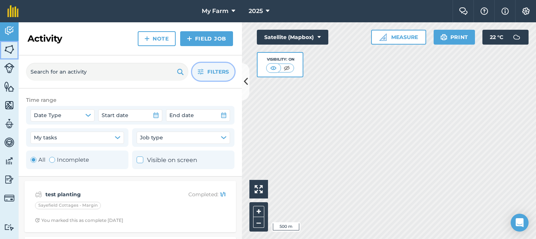
click at [15, 49] on link "Fields" at bounding box center [9, 50] width 19 height 19
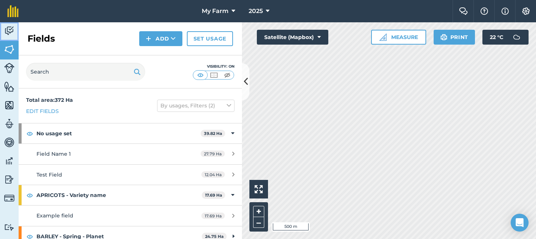
click at [5, 32] on img at bounding box center [9, 30] width 10 height 11
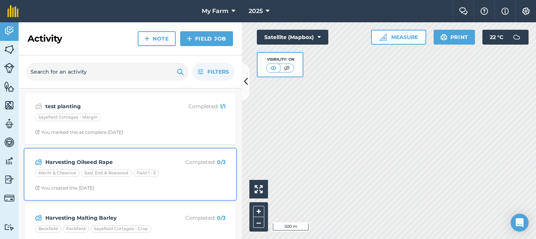
click at [159, 157] on div "Harvesting Oilseed Rape Completed : 0 / 3 Alkritt & Chestnut East End & [GEOGRA…" at bounding box center [130, 174] width 203 height 42
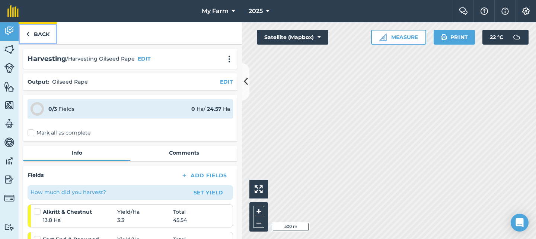
click at [55, 35] on link "Back" at bounding box center [38, 33] width 38 height 22
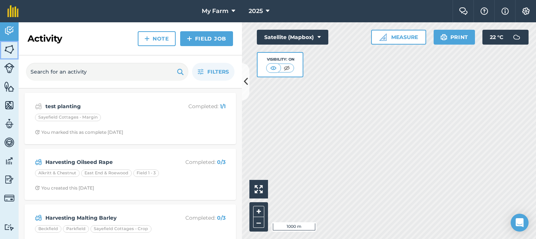
click at [16, 50] on link "Fields" at bounding box center [9, 50] width 19 height 19
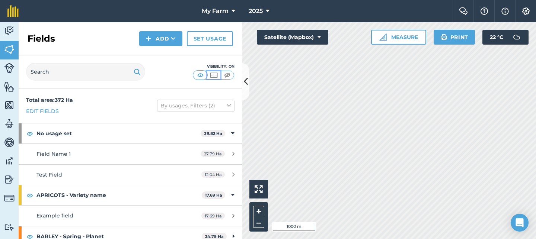
click at [213, 75] on img at bounding box center [213, 74] width 9 height 7
click at [262, 15] on span "2025" at bounding box center [256, 11] width 14 height 9
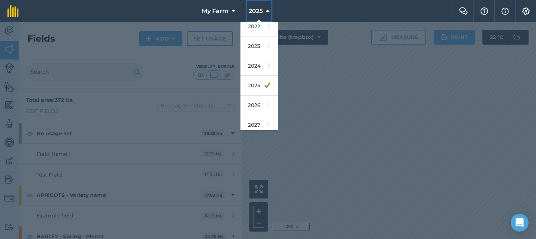
scroll to position [105, 0]
click at [257, 16] on button "2025" at bounding box center [259, 11] width 27 height 22
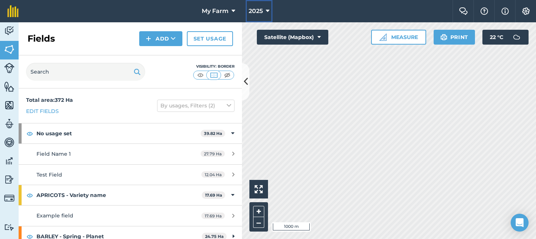
click at [261, 9] on span "2025" at bounding box center [256, 11] width 14 height 9
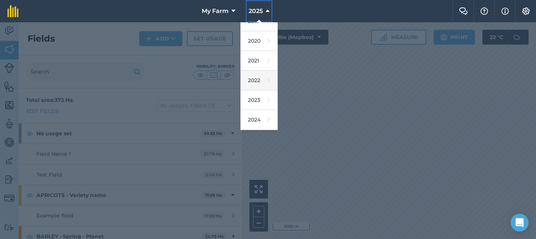
scroll to position [62, 0]
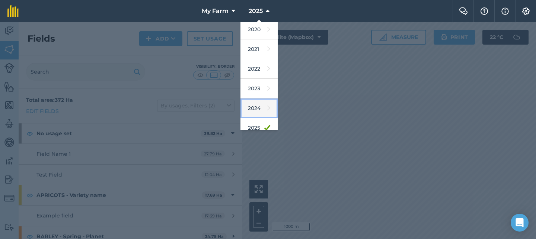
click at [268, 113] on icon at bounding box center [268, 108] width 3 height 10
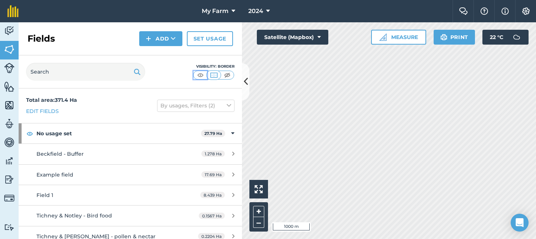
click at [205, 76] on button at bounding box center [200, 75] width 13 height 8
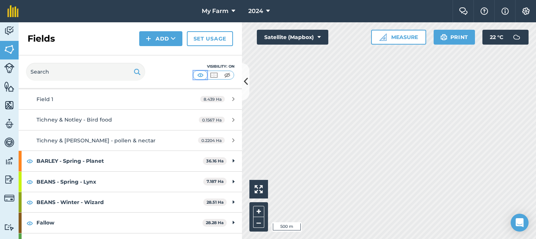
scroll to position [0, 0]
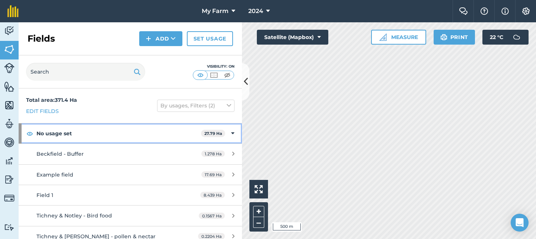
click at [94, 125] on strong "No usage set" at bounding box center [118, 134] width 165 height 20
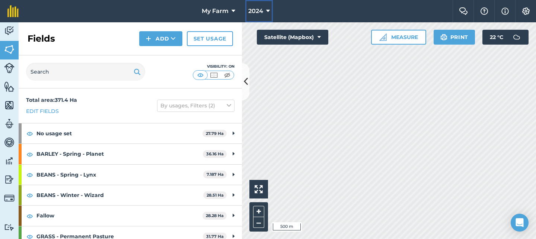
click at [267, 15] on icon at bounding box center [268, 11] width 4 height 9
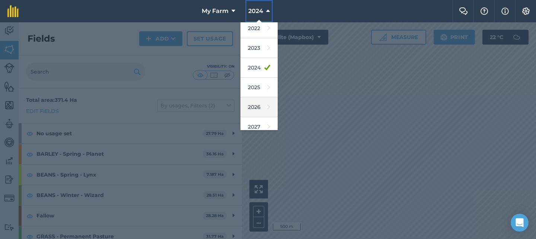
scroll to position [109, 0]
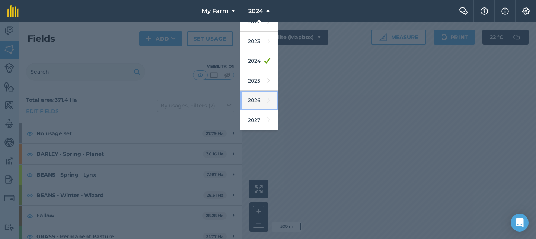
click at [265, 100] on link "2026" at bounding box center [259, 101] width 37 height 20
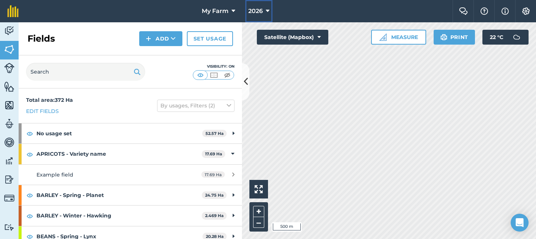
click at [267, 7] on icon at bounding box center [268, 11] width 4 height 9
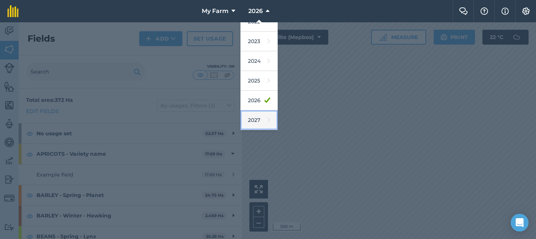
click at [260, 120] on link "2027" at bounding box center [259, 121] width 37 height 20
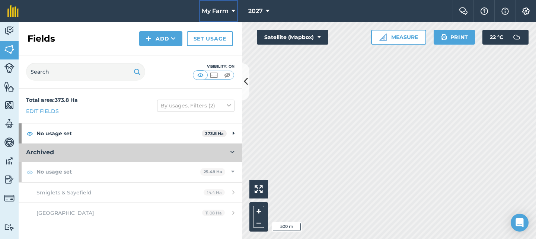
click at [208, 11] on span "My Farm" at bounding box center [215, 11] width 27 height 9
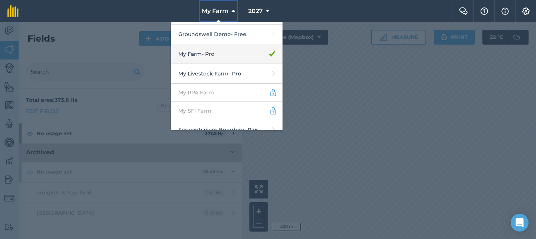
scroll to position [254, 0]
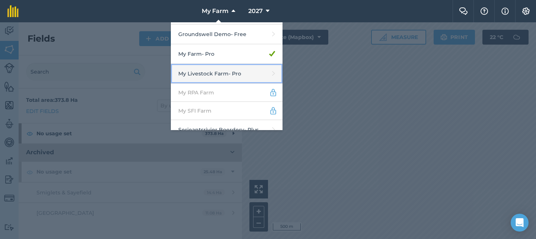
click at [227, 66] on link "My Livestock Farm - Pro" at bounding box center [227, 74] width 112 height 20
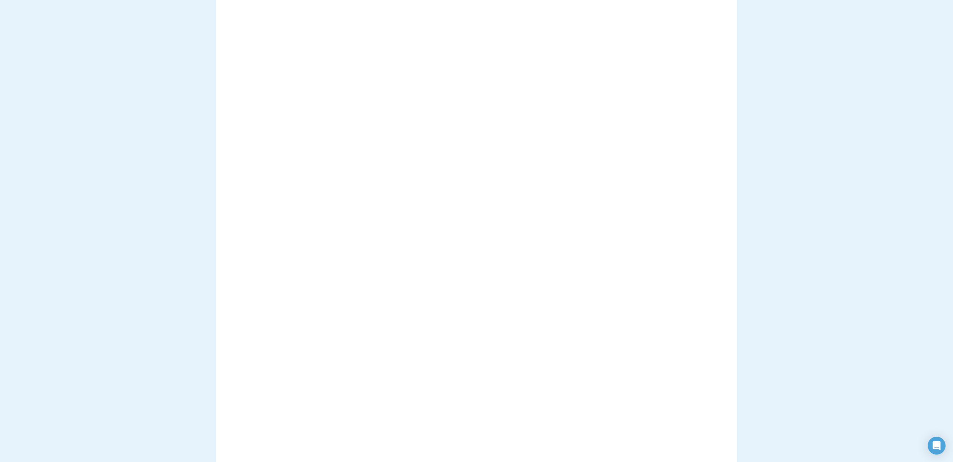
scroll to position [376, 0]
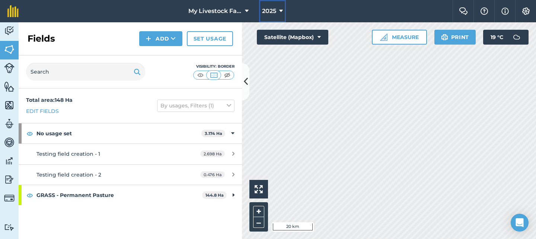
click at [264, 10] on span "2025" at bounding box center [269, 11] width 14 height 9
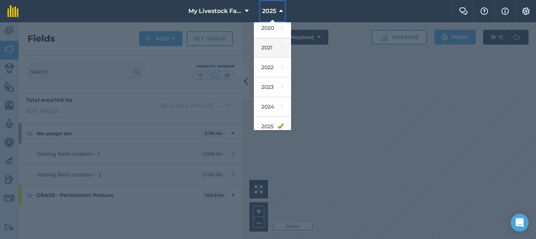
scroll to position [109, 0]
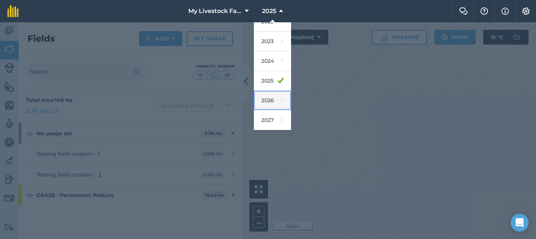
click at [277, 95] on link "2026" at bounding box center [272, 101] width 37 height 20
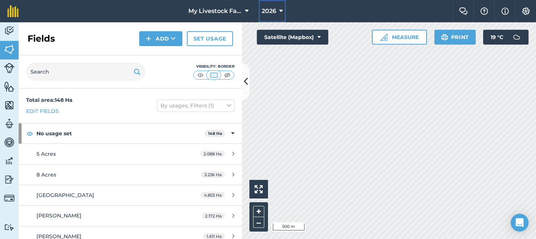
click at [274, 12] on span "2026" at bounding box center [269, 11] width 15 height 9
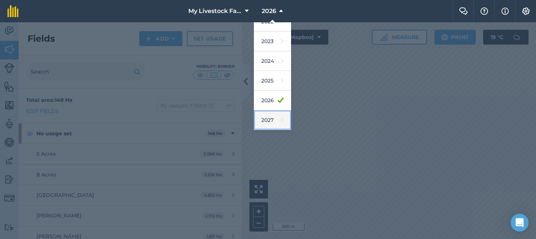
click at [273, 121] on link "2027" at bounding box center [272, 121] width 37 height 20
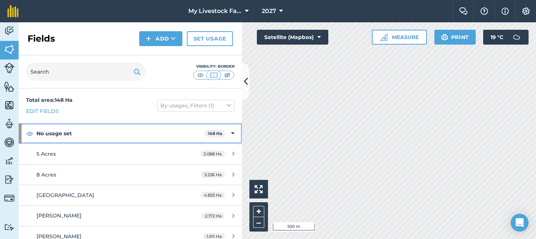
click at [140, 131] on strong "No usage set" at bounding box center [120, 134] width 168 height 20
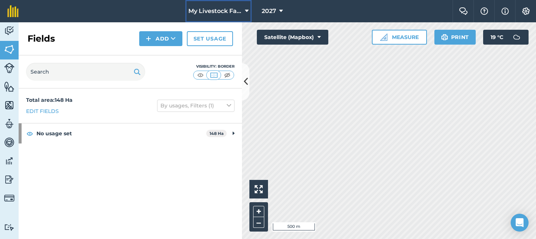
click at [232, 11] on span "My Livestock Farm" at bounding box center [215, 11] width 54 height 9
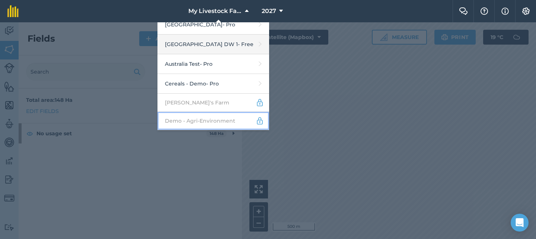
click at [223, 119] on link "Demo - Agri-Environment" at bounding box center [213, 121] width 112 height 18
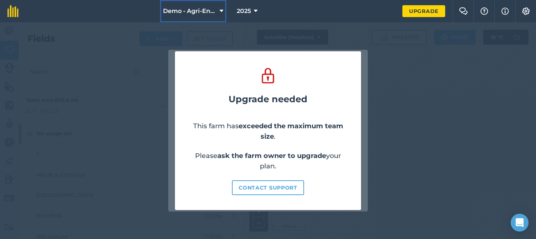
click at [194, 13] on span "Demo - Agri-Environment" at bounding box center [190, 11] width 54 height 9
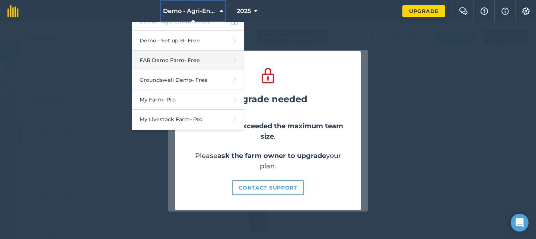
scroll to position [216, 0]
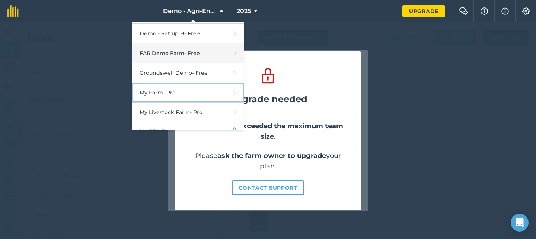
click at [190, 89] on link "My Farm - Pro" at bounding box center [188, 93] width 112 height 20
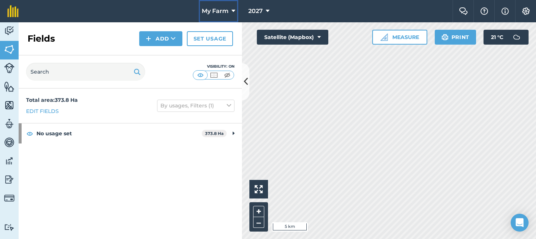
click at [210, 9] on span "My Farm" at bounding box center [215, 11] width 27 height 9
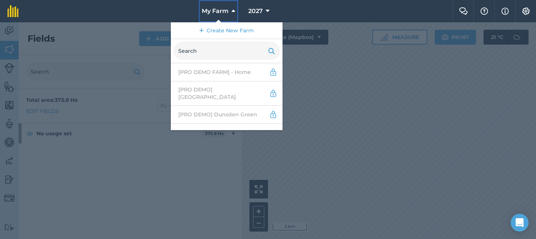
click at [210, 9] on span "My Farm" at bounding box center [215, 11] width 27 height 9
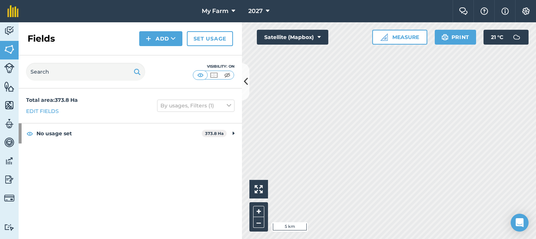
click at [280, 7] on div "2027" at bounding box center [259, 11] width 42 height 22
click at [263, 10] on button "2027" at bounding box center [258, 11] width 27 height 22
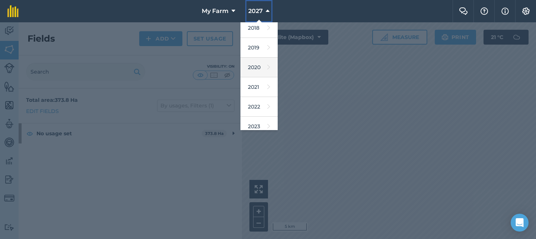
scroll to position [109, 0]
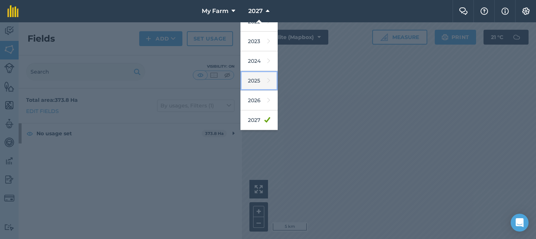
click at [262, 85] on link "2025" at bounding box center [259, 81] width 37 height 20
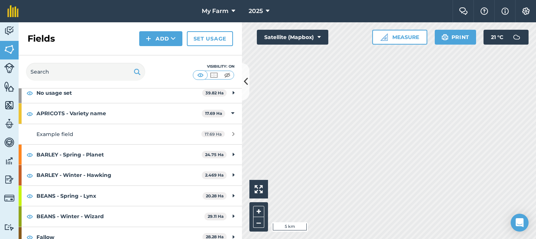
scroll to position [0, 0]
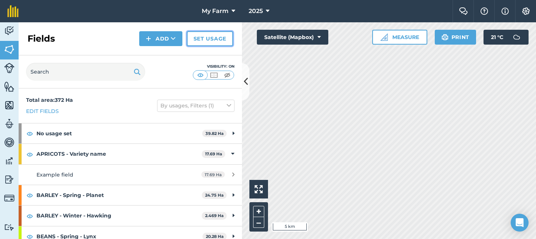
click at [214, 39] on link "Set usage" at bounding box center [210, 38] width 46 height 15
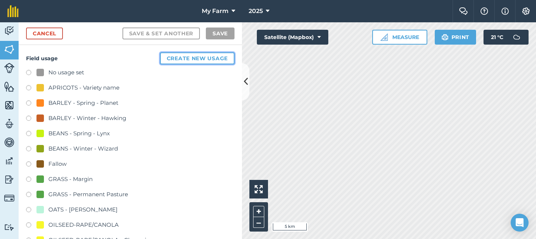
click at [189, 56] on button "Create new usage" at bounding box center [197, 58] width 74 height 12
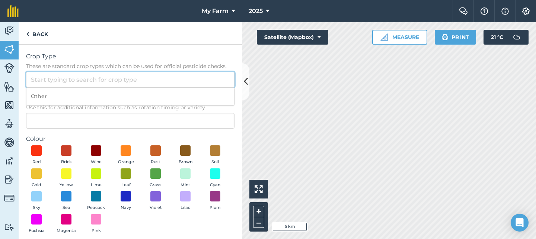
click at [104, 83] on input "Crop Type These are standard crop types which can be used for official pesticid…" at bounding box center [130, 80] width 209 height 16
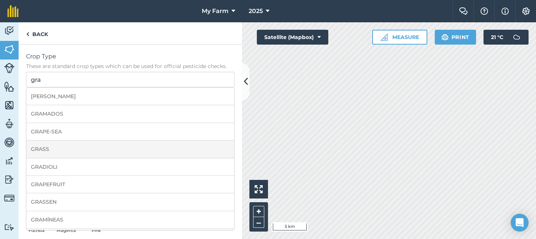
click at [90, 144] on li "GRASS" at bounding box center [130, 149] width 208 height 17
type input "GRASS"
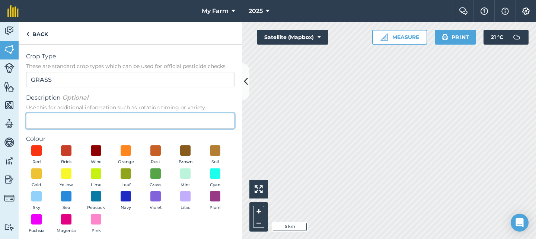
click at [77, 120] on input "Description Optional Use this for additional information such as rotation timin…" at bounding box center [130, 121] width 209 height 16
type input "2021"
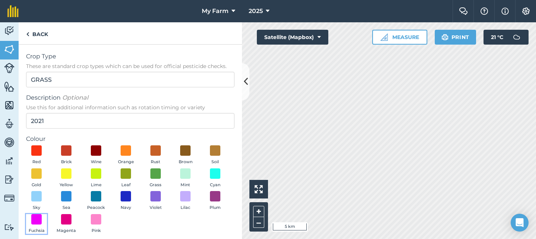
drag, startPoint x: 37, startPoint y: 219, endPoint x: 68, endPoint y: 159, distance: 67.1
click at [37, 218] on span at bounding box center [36, 219] width 10 height 10
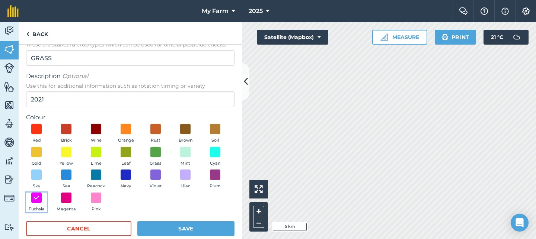
scroll to position [34, 0]
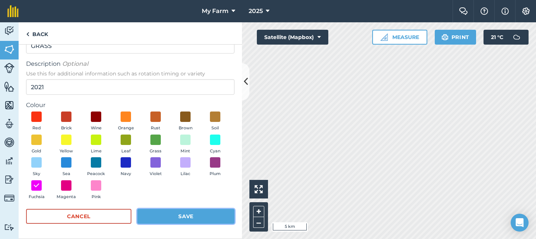
click at [184, 217] on button "Save" at bounding box center [185, 216] width 97 height 15
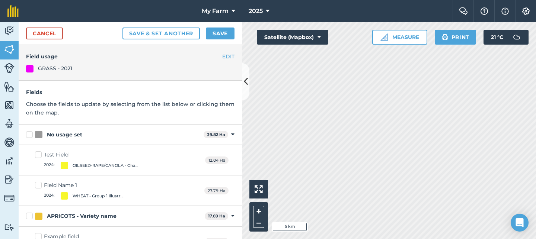
click at [31, 133] on label "No usage set" at bounding box center [113, 135] width 175 height 8
click at [31, 133] on input "No usage set" at bounding box center [28, 133] width 5 height 5
checkbox input "true"
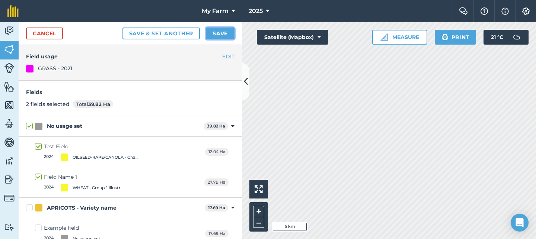
click at [222, 34] on button "Save" at bounding box center [220, 34] width 29 height 12
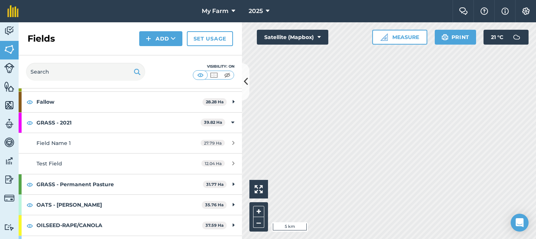
scroll to position [123, 0]
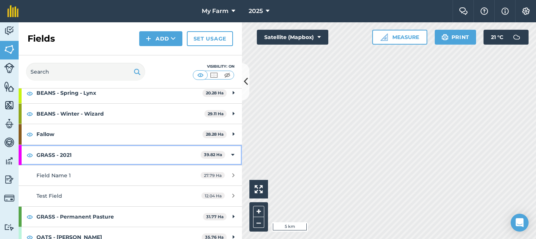
click at [94, 156] on strong "GRASS - 2021" at bounding box center [118, 155] width 164 height 20
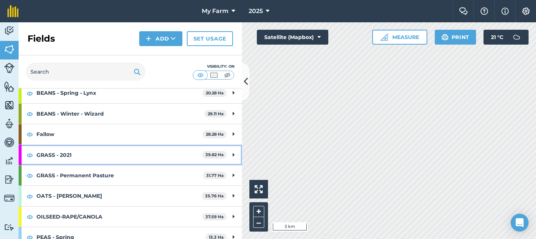
click at [94, 156] on strong "GRASS - 2021" at bounding box center [119, 155] width 166 height 20
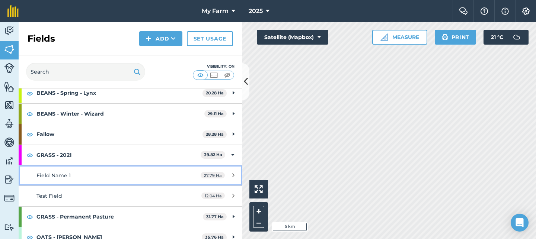
click at [94, 173] on div "Field Name 1" at bounding box center [106, 176] width 140 height 8
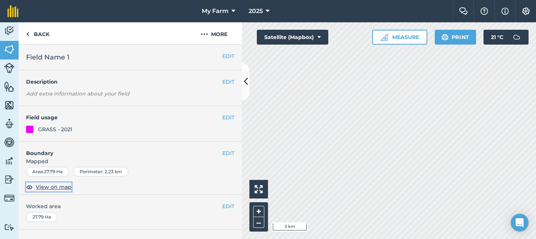
click at [65, 186] on span "View on map" at bounding box center [54, 187] width 36 height 8
click at [49, 35] on link "Back" at bounding box center [38, 33] width 38 height 22
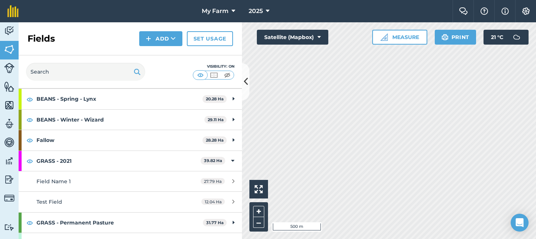
scroll to position [108, 0]
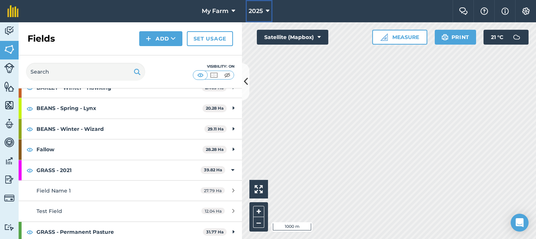
click at [263, 11] on button "2025" at bounding box center [259, 11] width 27 height 22
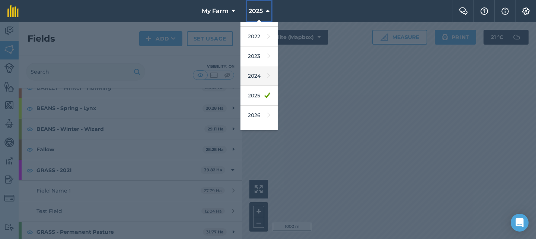
scroll to position [109, 0]
click at [263, 12] on span "2025" at bounding box center [256, 11] width 14 height 9
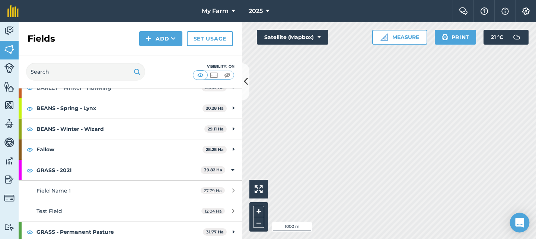
click at [520, 225] on icon "Open Intercom Messenger" at bounding box center [520, 223] width 10 height 10
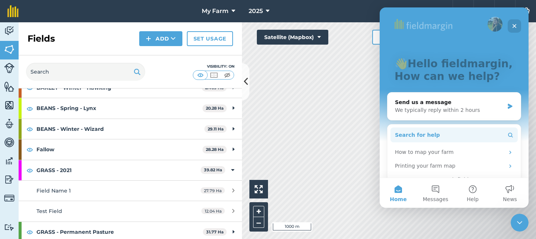
scroll to position [0, 0]
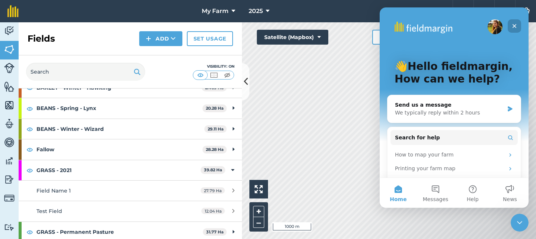
click at [510, 26] on div "Close" at bounding box center [514, 25] width 13 height 13
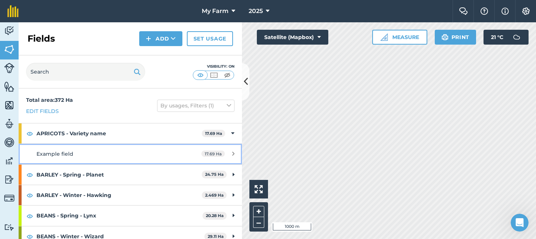
click at [115, 162] on link "Example field 17.69 Ha" at bounding box center [130, 154] width 223 height 20
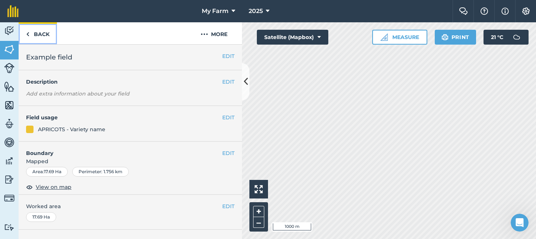
click at [41, 37] on link "Back" at bounding box center [38, 33] width 38 height 22
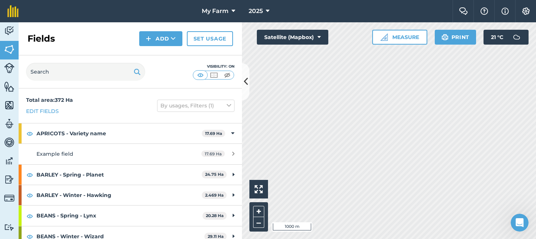
scroll to position [14, 0]
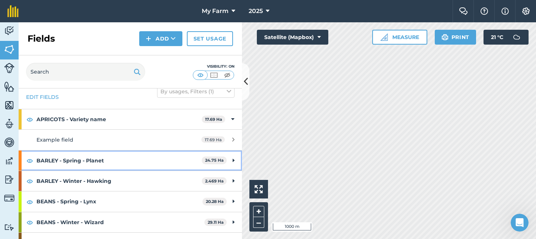
click at [125, 165] on strong "BARLEY - Spring - Planet" at bounding box center [118, 161] width 165 height 20
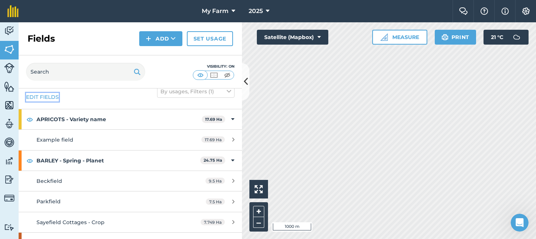
click at [54, 100] on link "Edit fields" at bounding box center [42, 97] width 33 height 8
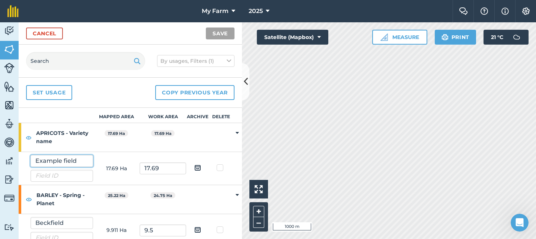
drag, startPoint x: 83, startPoint y: 161, endPoint x: 34, endPoint y: 161, distance: 49.5
click at [34, 161] on input "Example field" at bounding box center [62, 161] width 63 height 12
click at [58, 159] on input "234567890" at bounding box center [62, 161] width 63 height 12
type input "234567890"
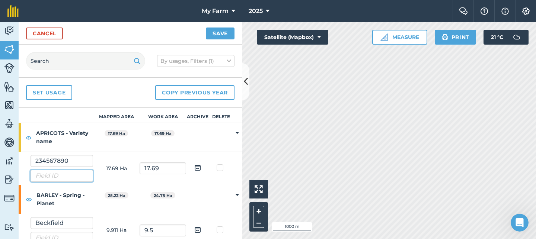
click at [66, 179] on input "text" at bounding box center [62, 176] width 63 height 12
paste input "234567890"
type input "234567890"
click at [68, 160] on input "234567890" at bounding box center [62, 161] width 63 height 12
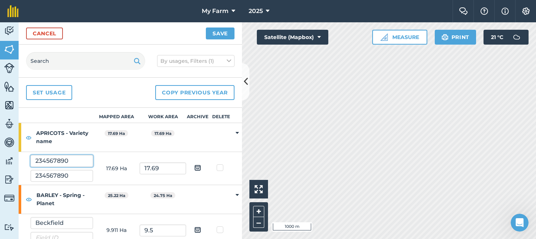
click at [68, 160] on input "234567890" at bounding box center [62, 161] width 63 height 12
type input "Field Name Here"
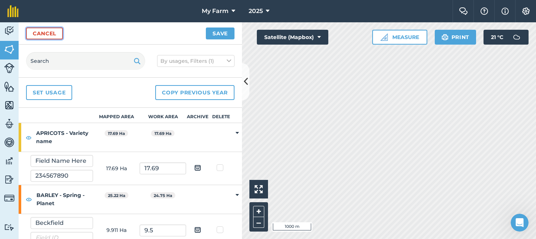
click at [32, 29] on link "Cancel" at bounding box center [44, 34] width 37 height 12
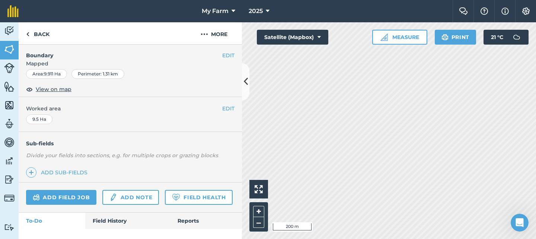
scroll to position [99, 0]
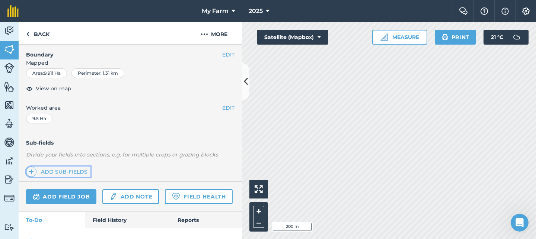
click at [38, 174] on link "Add sub-fields" at bounding box center [58, 172] width 64 height 10
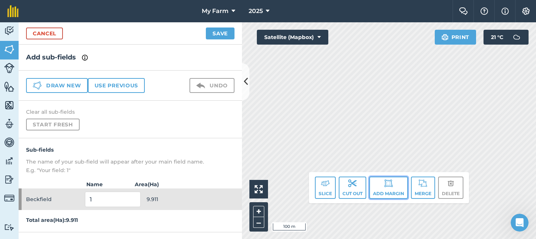
click at [394, 187] on button "Add margin" at bounding box center [388, 188] width 39 height 22
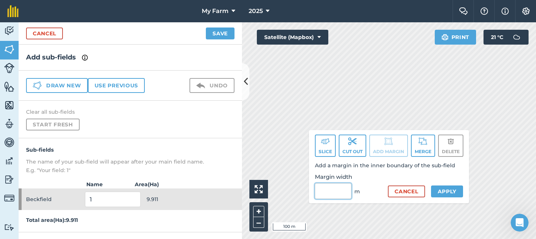
click at [335, 188] on input "Margin width" at bounding box center [333, 192] width 36 height 16
type input "6"
click at [449, 190] on button "Apply" at bounding box center [447, 192] width 32 height 12
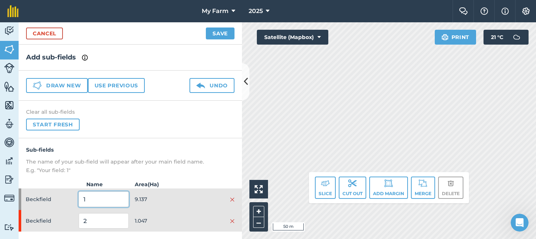
click at [114, 200] on input "1" at bounding box center [104, 200] width 50 height 16
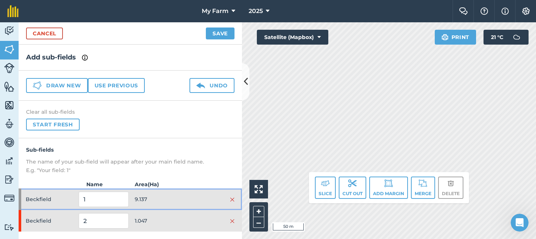
click at [182, 196] on span "9.137" at bounding box center [160, 199] width 50 height 14
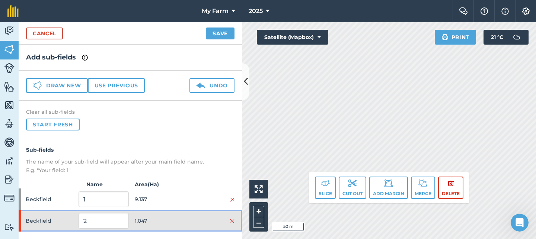
click at [173, 219] on span "1.047" at bounding box center [160, 221] width 50 height 14
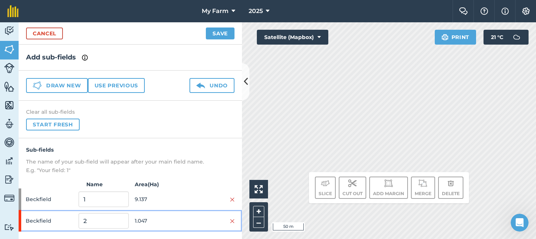
click at [173, 219] on span "1.047" at bounding box center [160, 221] width 50 height 14
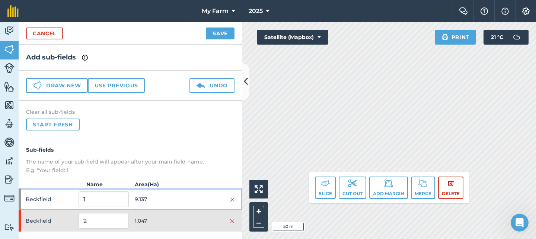
drag, startPoint x: 175, startPoint y: 198, endPoint x: 175, endPoint y: 219, distance: 21.6
click at [175, 198] on span "9.137" at bounding box center [160, 199] width 50 height 14
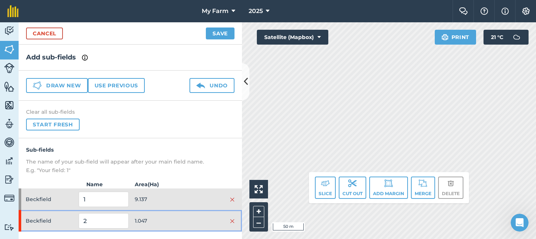
click at [175, 223] on span "1.047" at bounding box center [160, 221] width 50 height 14
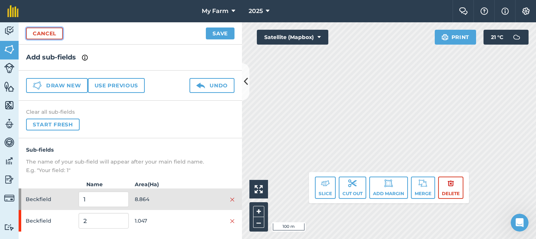
click at [53, 33] on link "Cancel" at bounding box center [44, 34] width 37 height 12
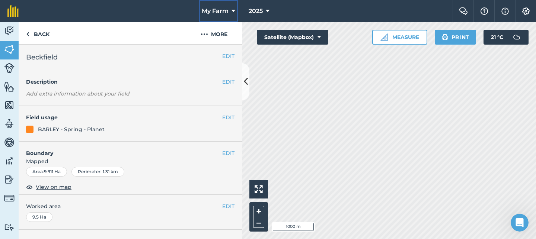
click at [224, 10] on span "My Farm" at bounding box center [215, 11] width 27 height 9
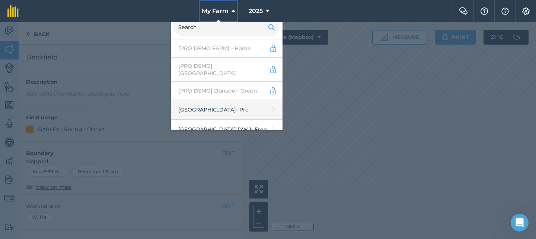
scroll to position [34, 0]
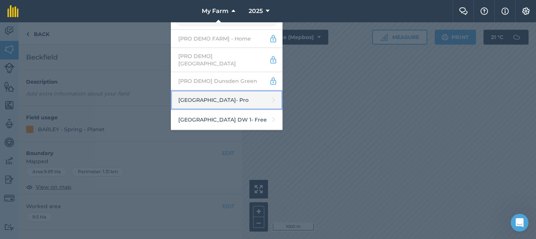
click at [221, 94] on link "Abbey Farm - Pro" at bounding box center [227, 100] width 112 height 20
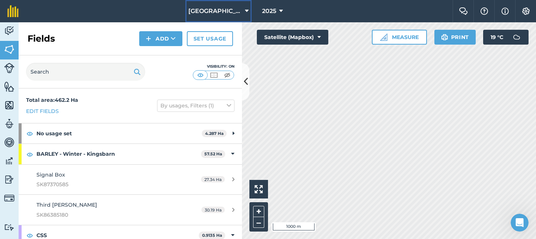
click at [220, 16] on button "[GEOGRAPHIC_DATA]" at bounding box center [218, 11] width 66 height 22
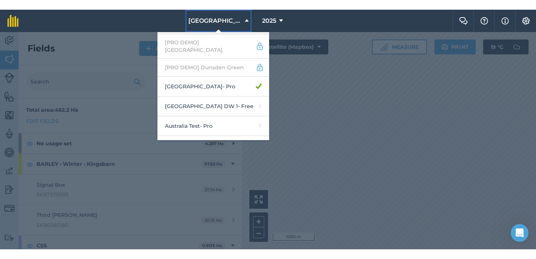
scroll to position [61, 0]
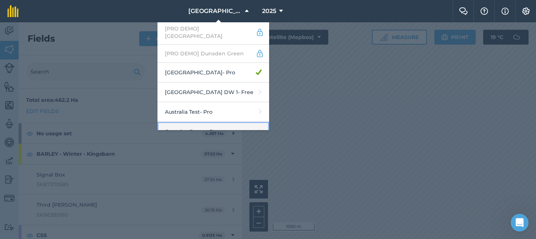
click at [214, 124] on link "Cereals - Demo - Pro" at bounding box center [213, 132] width 112 height 20
